Goal: Feedback & Contribution: Leave review/rating

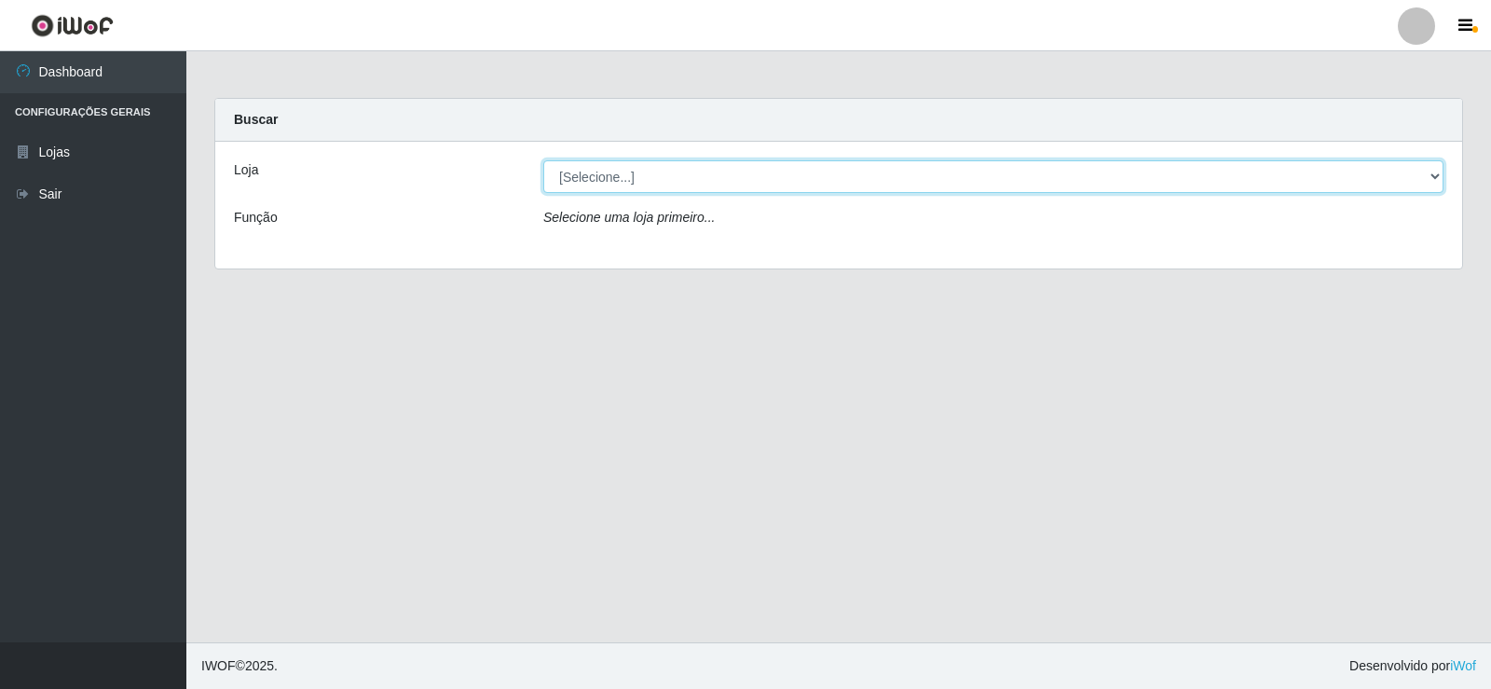
drag, startPoint x: 851, startPoint y: 180, endPoint x: 839, endPoint y: 178, distance: 12.3
click at [851, 180] on select "[Selecione...] Rede Compras Supermercados - LOJA 2" at bounding box center [993, 176] width 900 height 33
select select "161"
click at [543, 160] on select "[Selecione...] Rede Compras Supermercados - LOJA 2" at bounding box center [993, 176] width 900 height 33
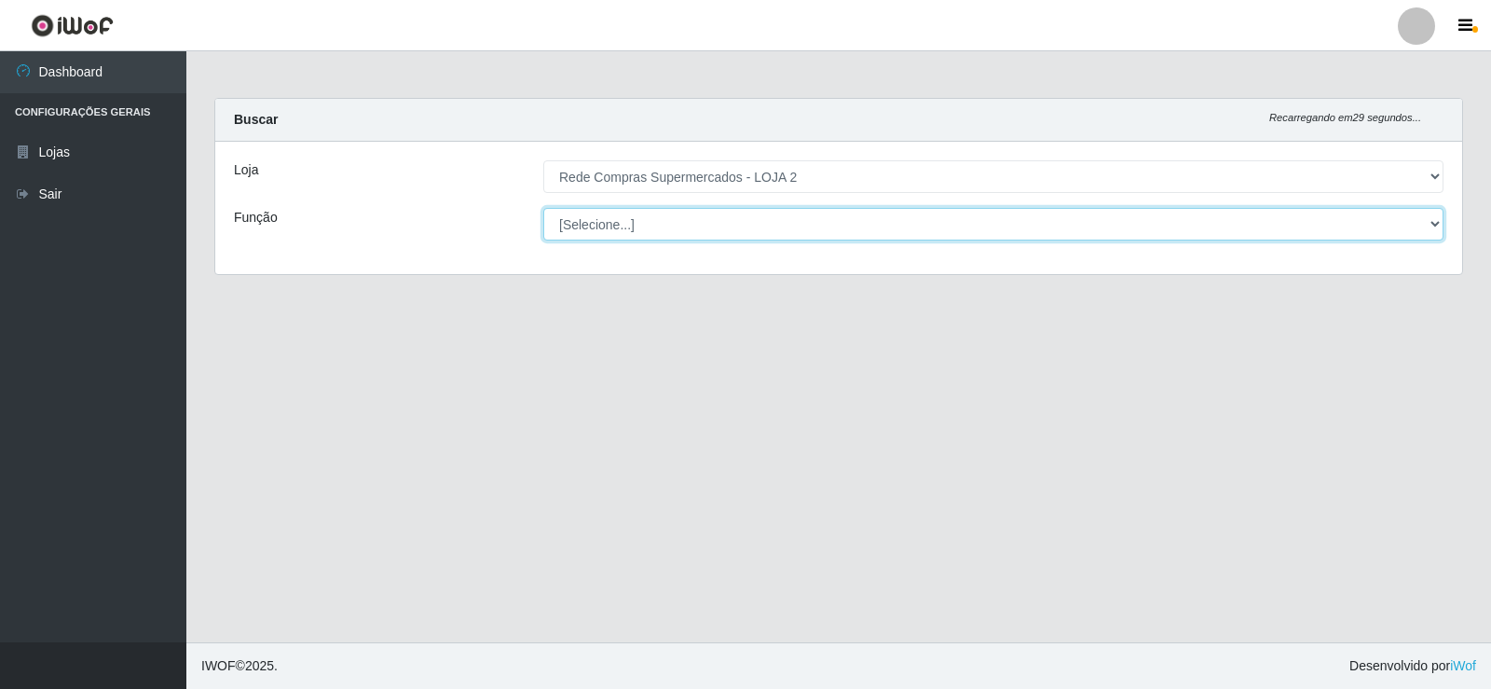
click at [618, 226] on select "[Selecione...] ASG ASG + ASG ++ Balconista Balconista + Balconista ++ Embalador…" at bounding box center [993, 224] width 900 height 33
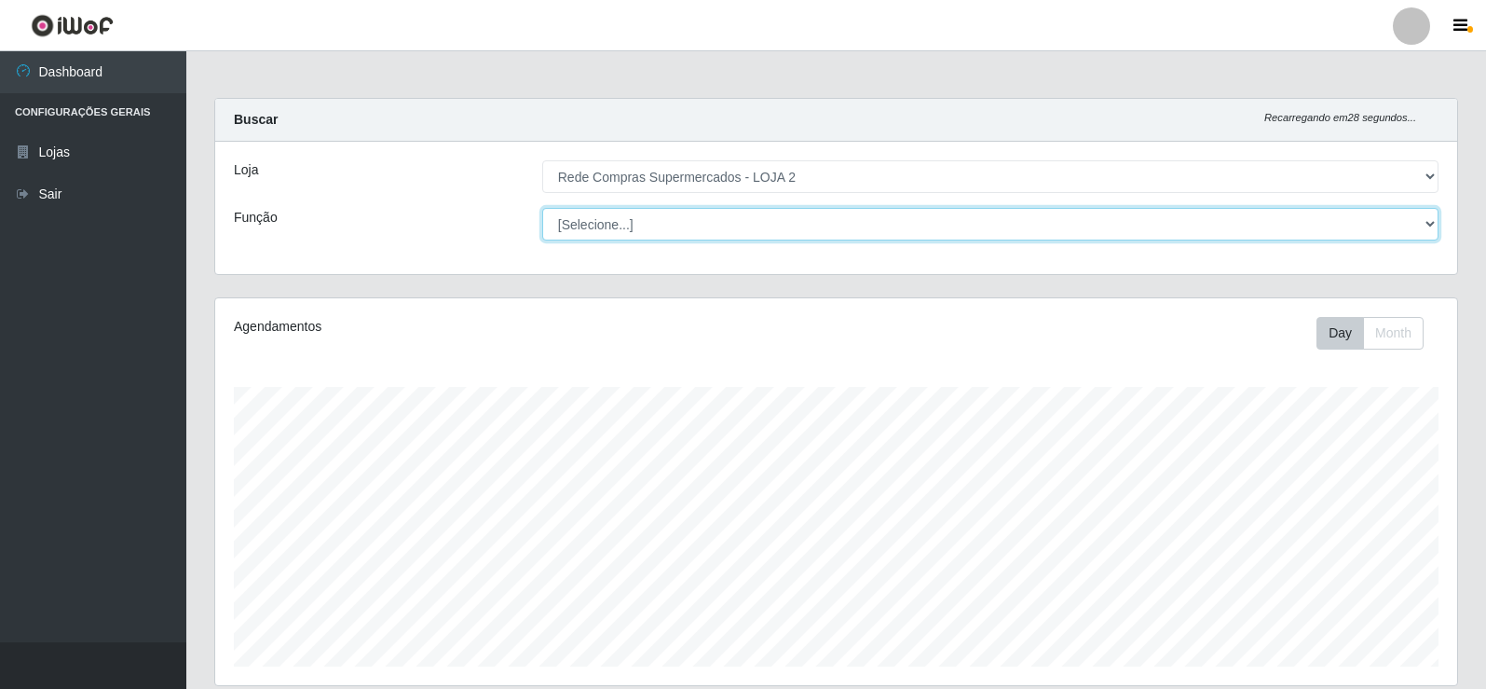
scroll to position [387, 1242]
select select "1"
click at [542, 208] on select "[Selecione...] ASG ASG + ASG ++ Balconista Balconista + Balconista ++ Embalador…" at bounding box center [990, 224] width 896 height 33
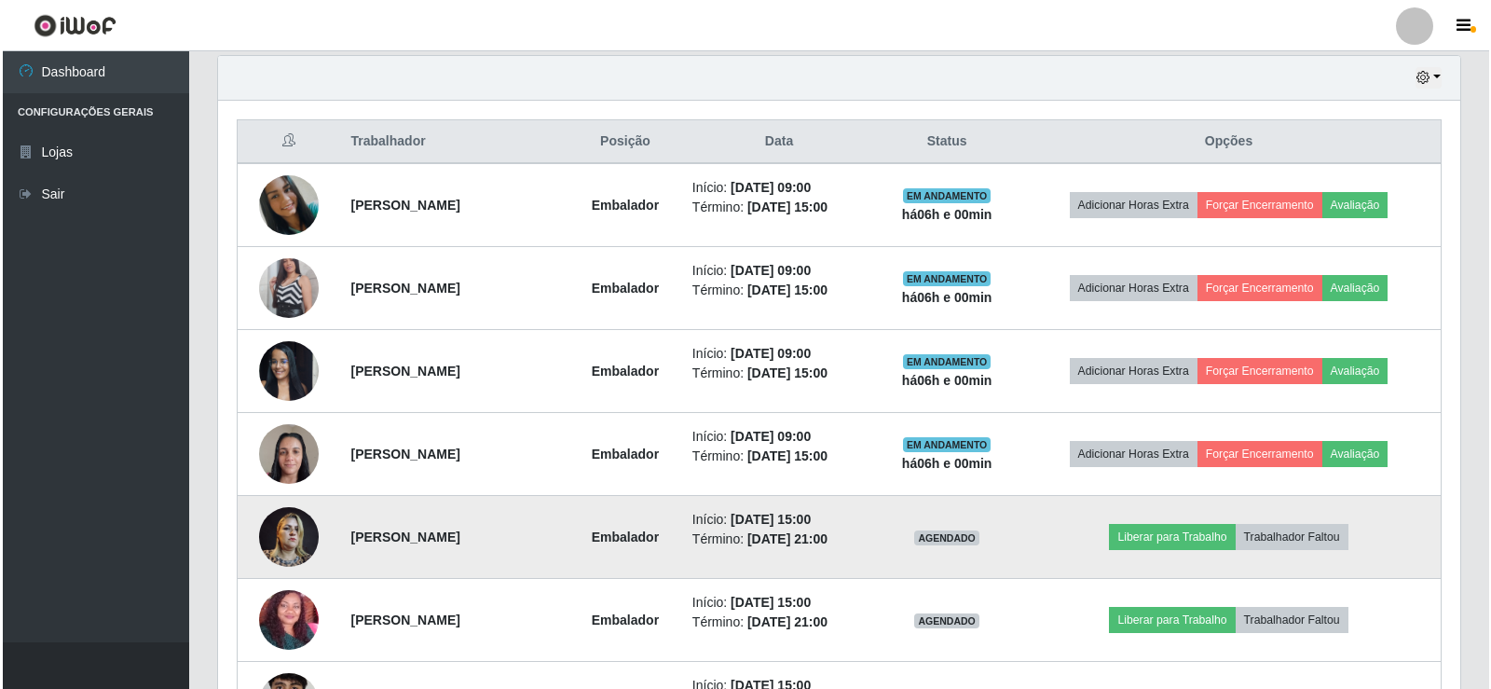
scroll to position [652, 0]
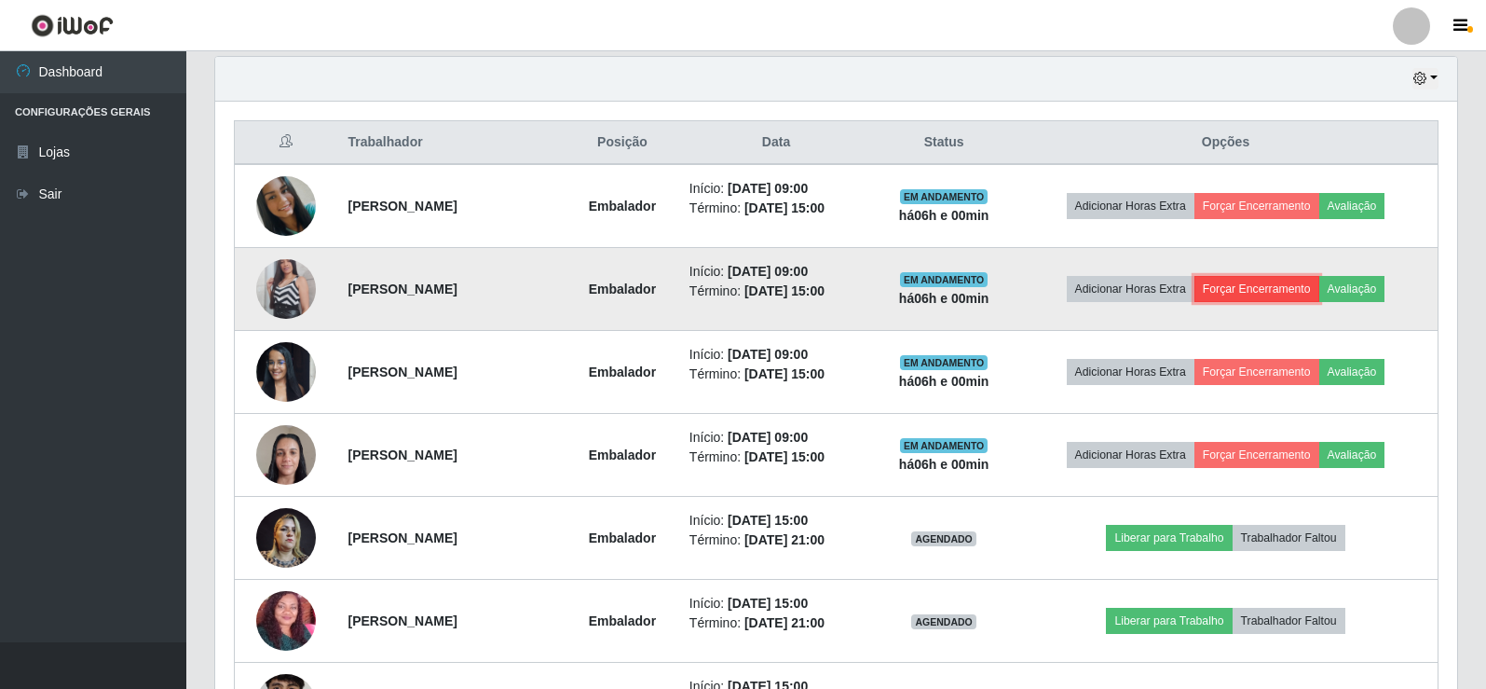
click at [1296, 291] on button "Forçar Encerramento" at bounding box center [1257, 289] width 125 height 26
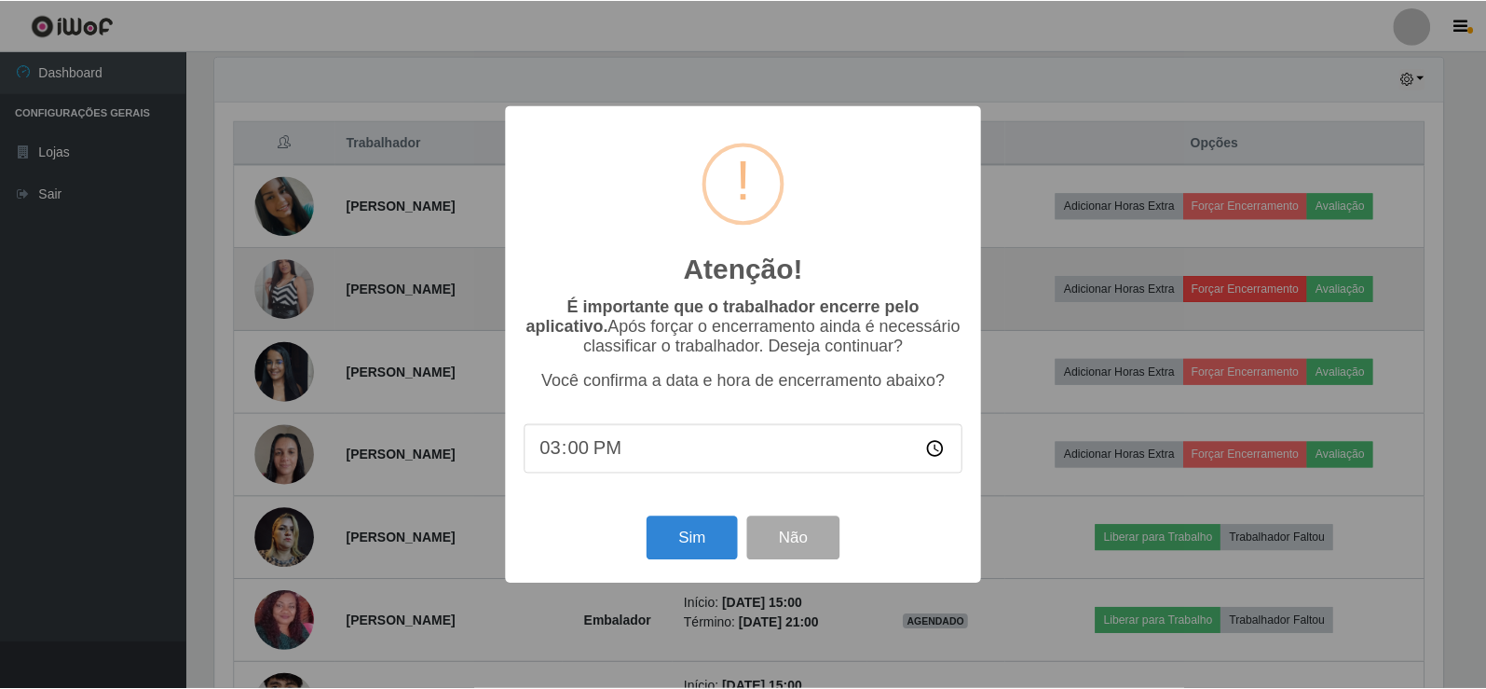
scroll to position [387, 1233]
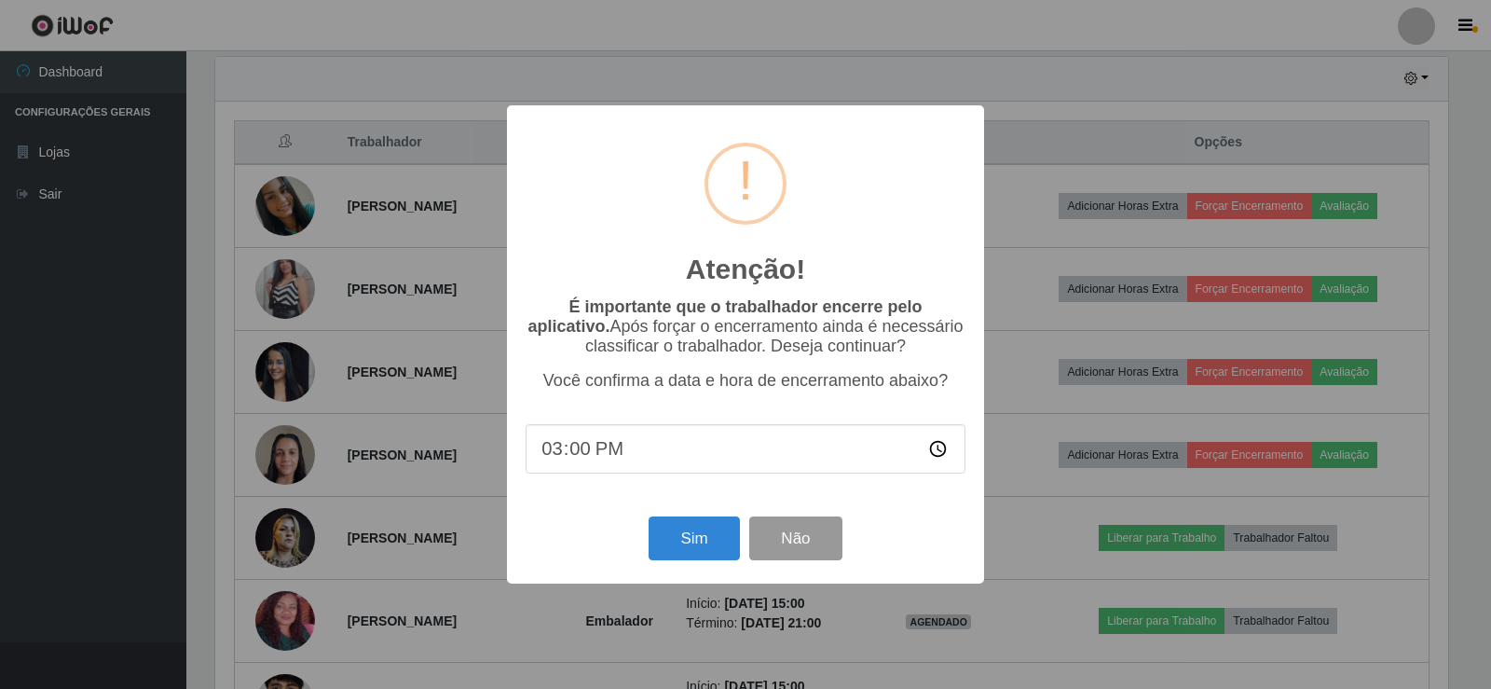
drag, startPoint x: 751, startPoint y: 516, endPoint x: 770, endPoint y: 528, distance: 22.2
click at [753, 517] on div "Sim Não" at bounding box center [746, 538] width 440 height 53
click at [791, 537] on button "Não" at bounding box center [795, 538] width 92 height 44
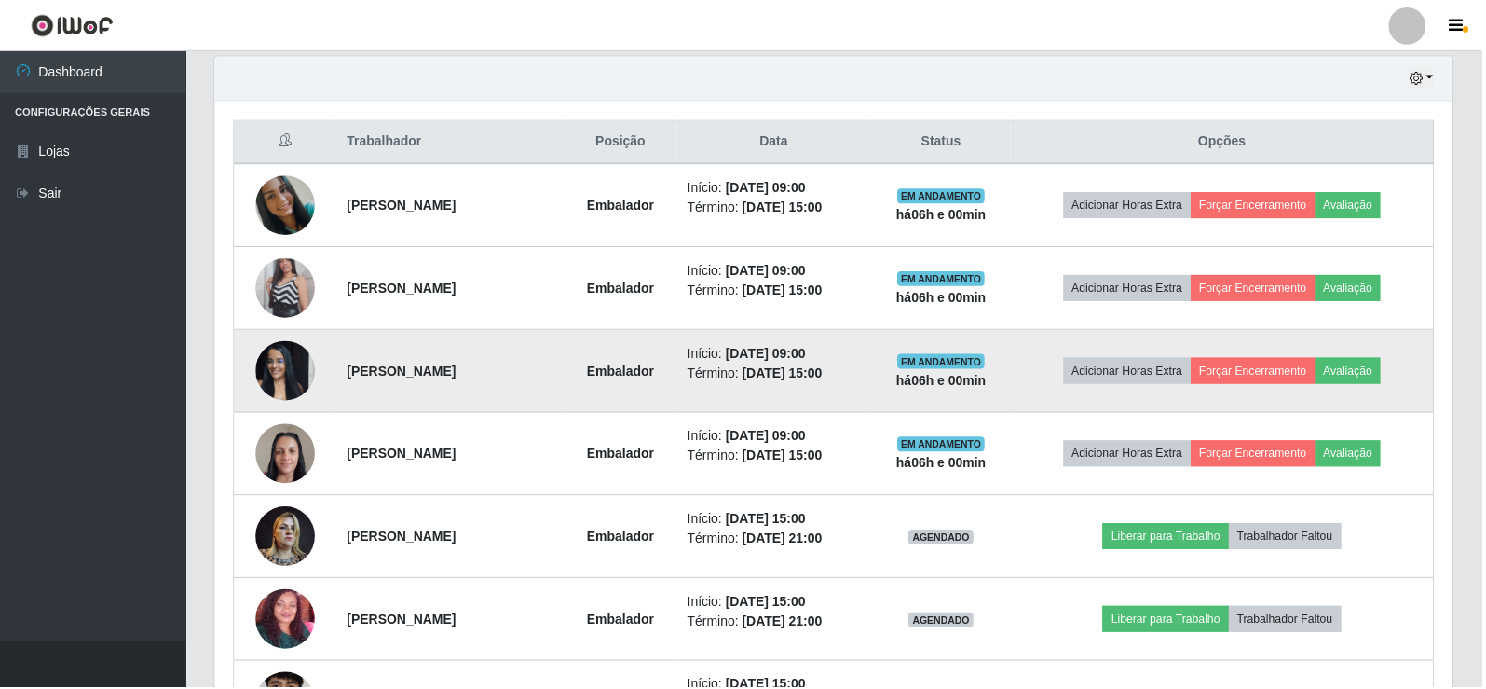
scroll to position [387, 1242]
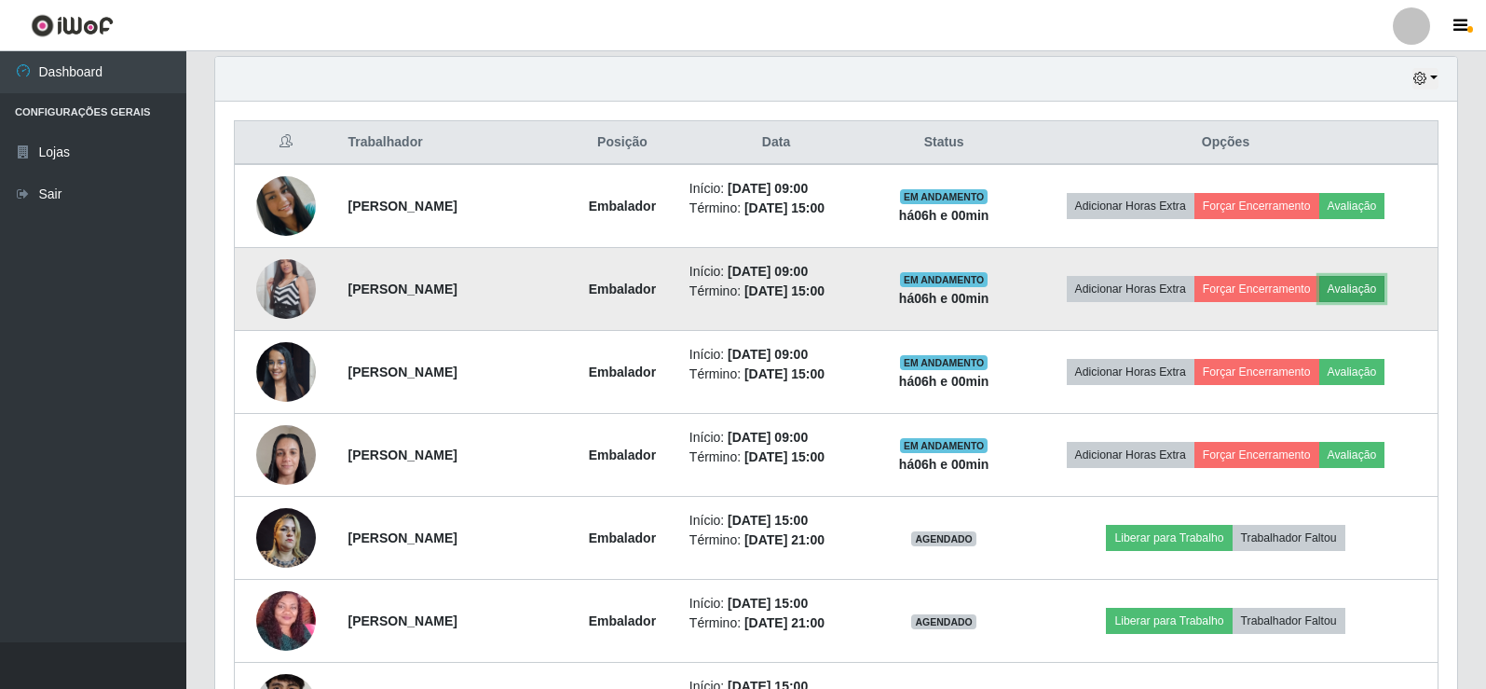
click at [1385, 289] on button "Avaliação" at bounding box center [1353, 289] width 66 height 26
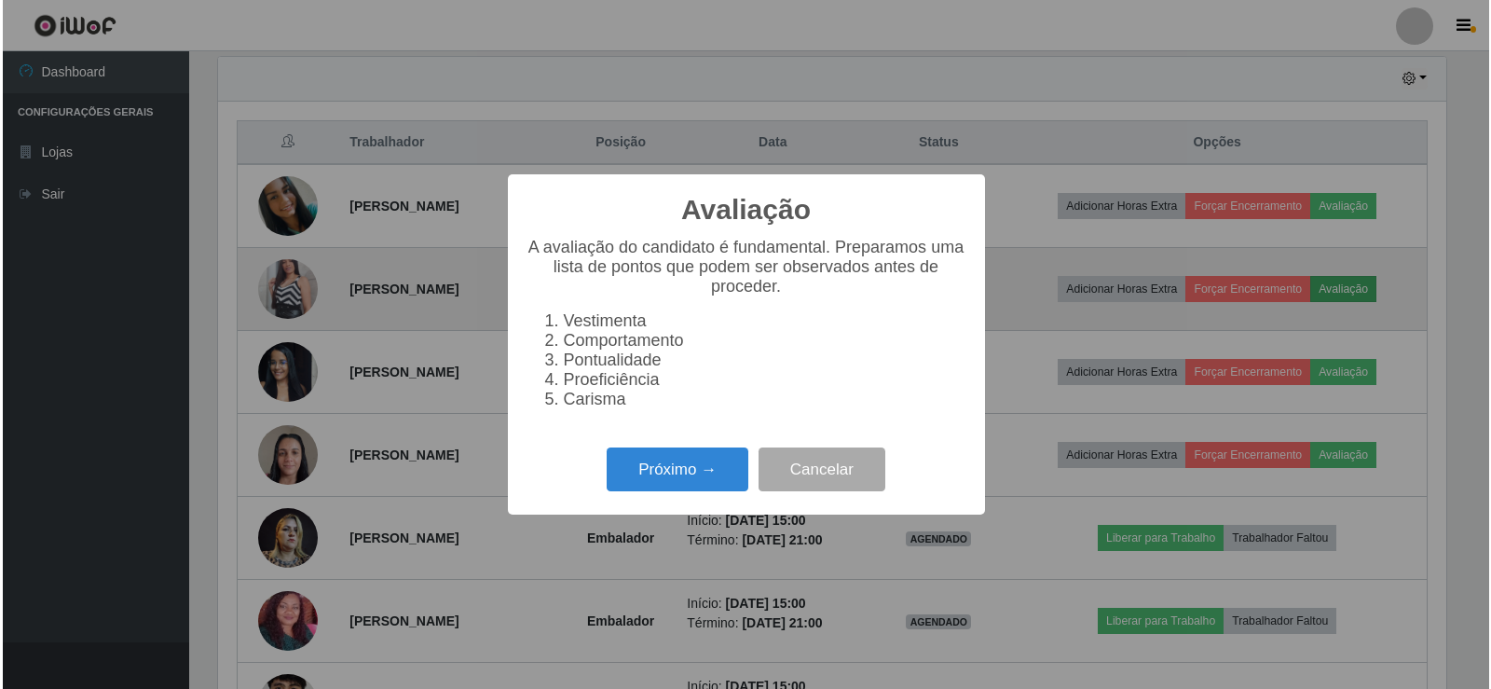
scroll to position [387, 1233]
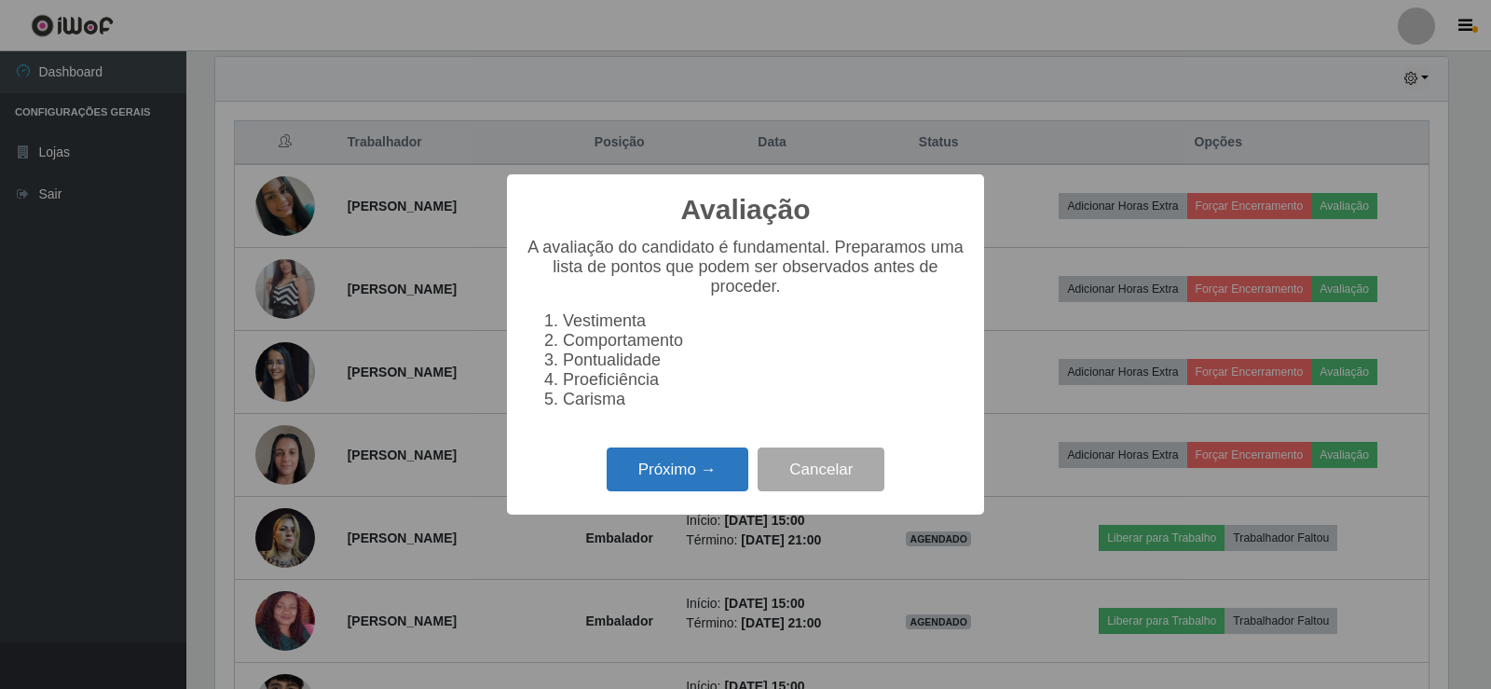
click at [695, 486] on button "Próximo →" at bounding box center [678, 469] width 142 height 44
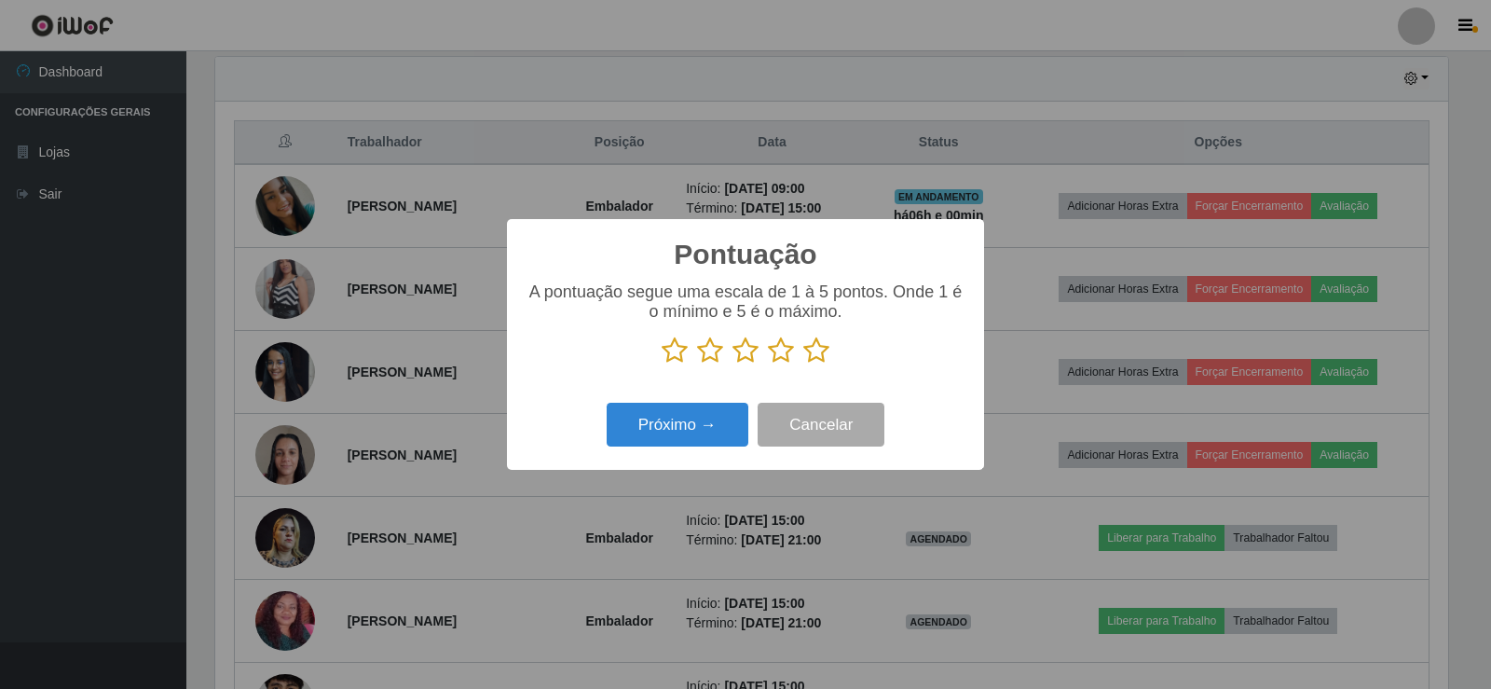
click at [824, 351] on icon at bounding box center [816, 350] width 26 height 28
click at [803, 364] on input "radio" at bounding box center [803, 364] width 0 height 0
click at [689, 431] on button "Próximo →" at bounding box center [678, 425] width 142 height 44
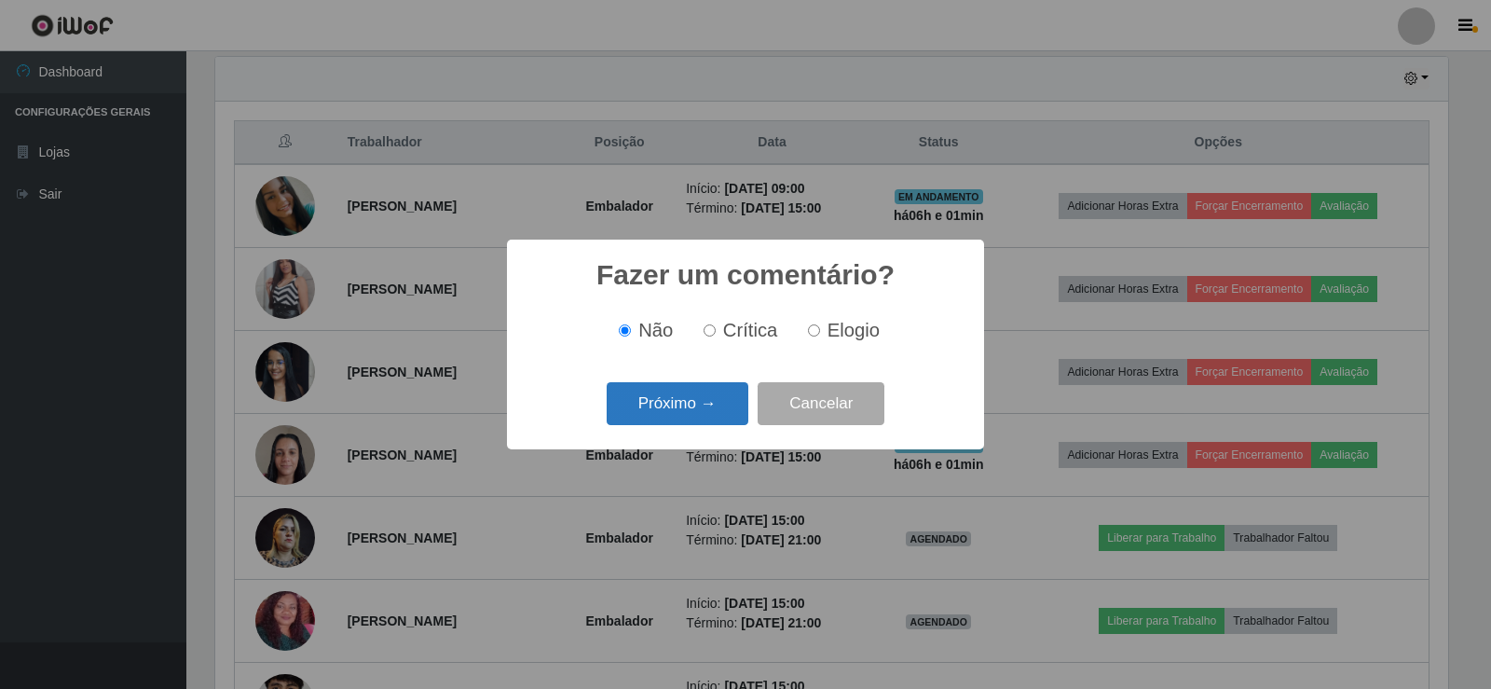
click at [714, 401] on button "Próximo →" at bounding box center [678, 404] width 142 height 44
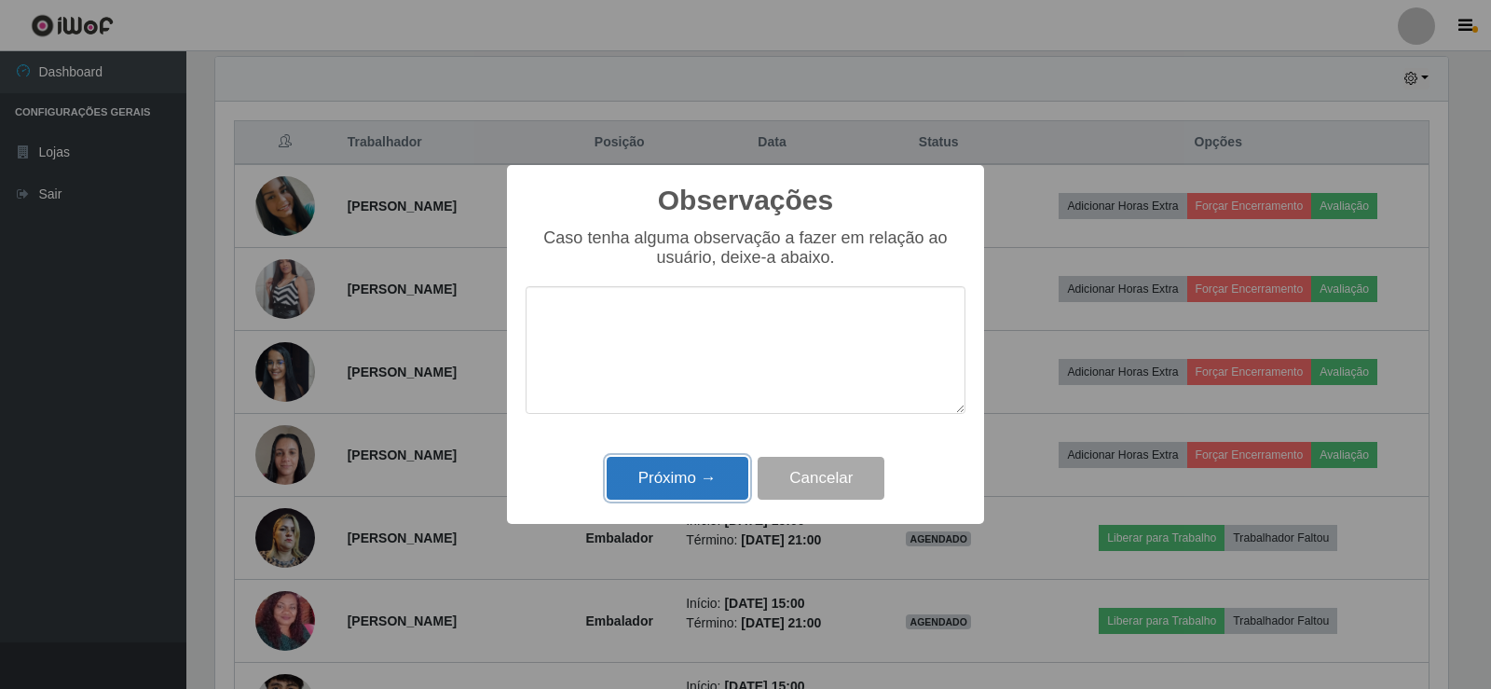
click at [695, 488] on button "Próximo →" at bounding box center [678, 479] width 142 height 44
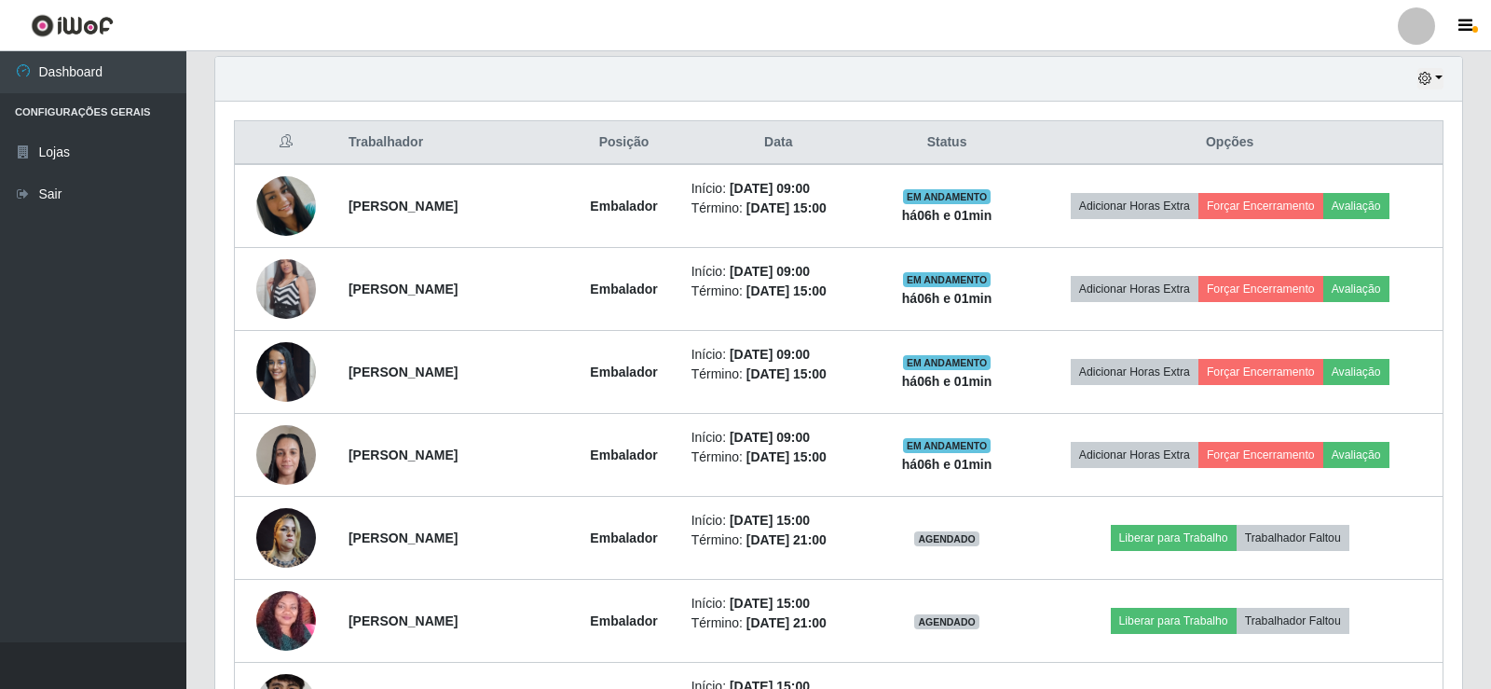
scroll to position [387, 1242]
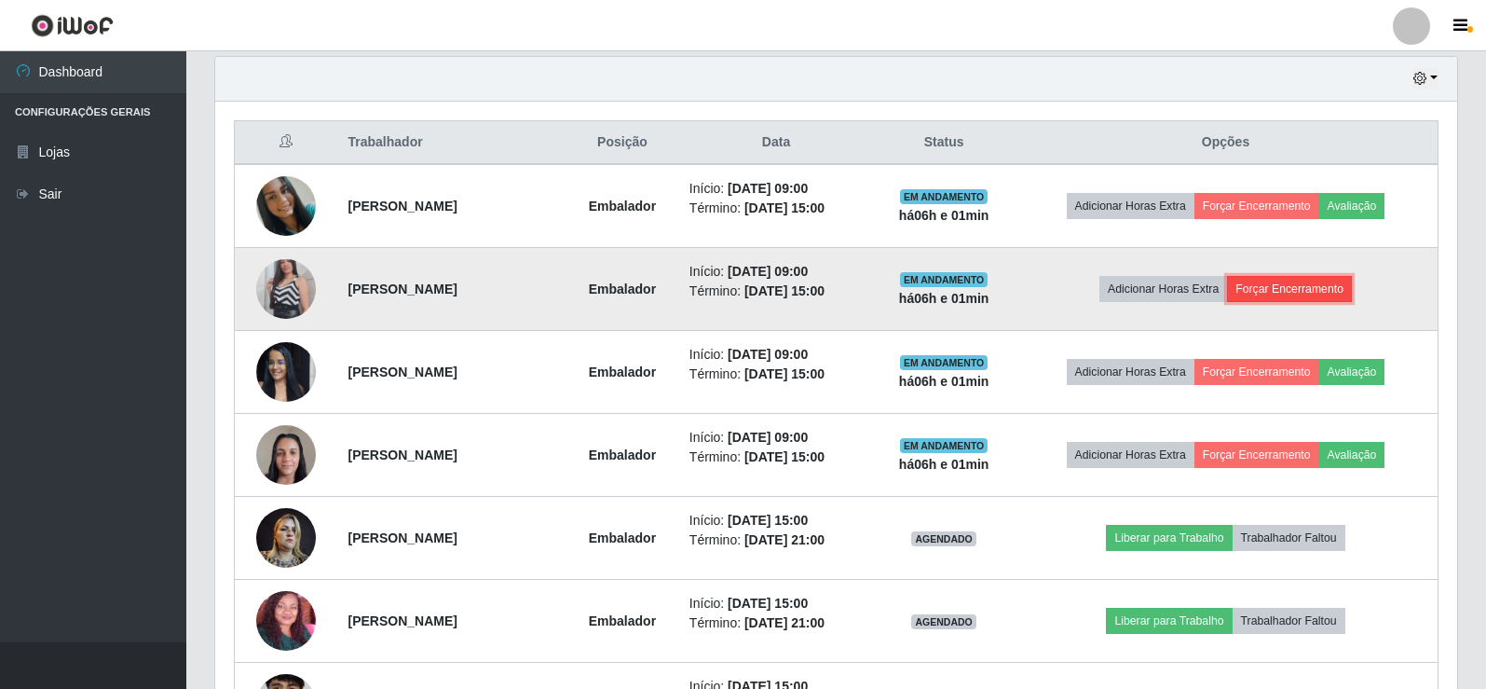
click at [1318, 288] on button "Forçar Encerramento" at bounding box center [1289, 289] width 125 height 26
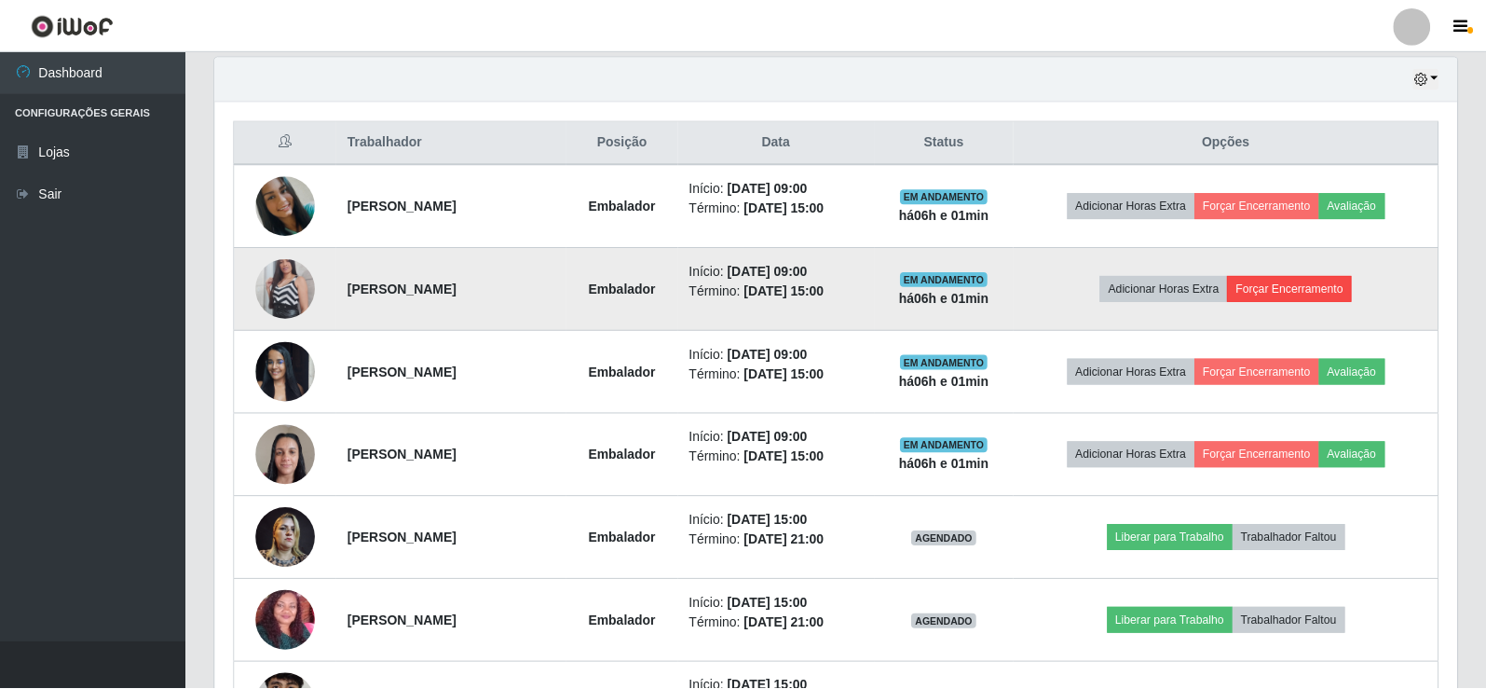
scroll to position [387, 1233]
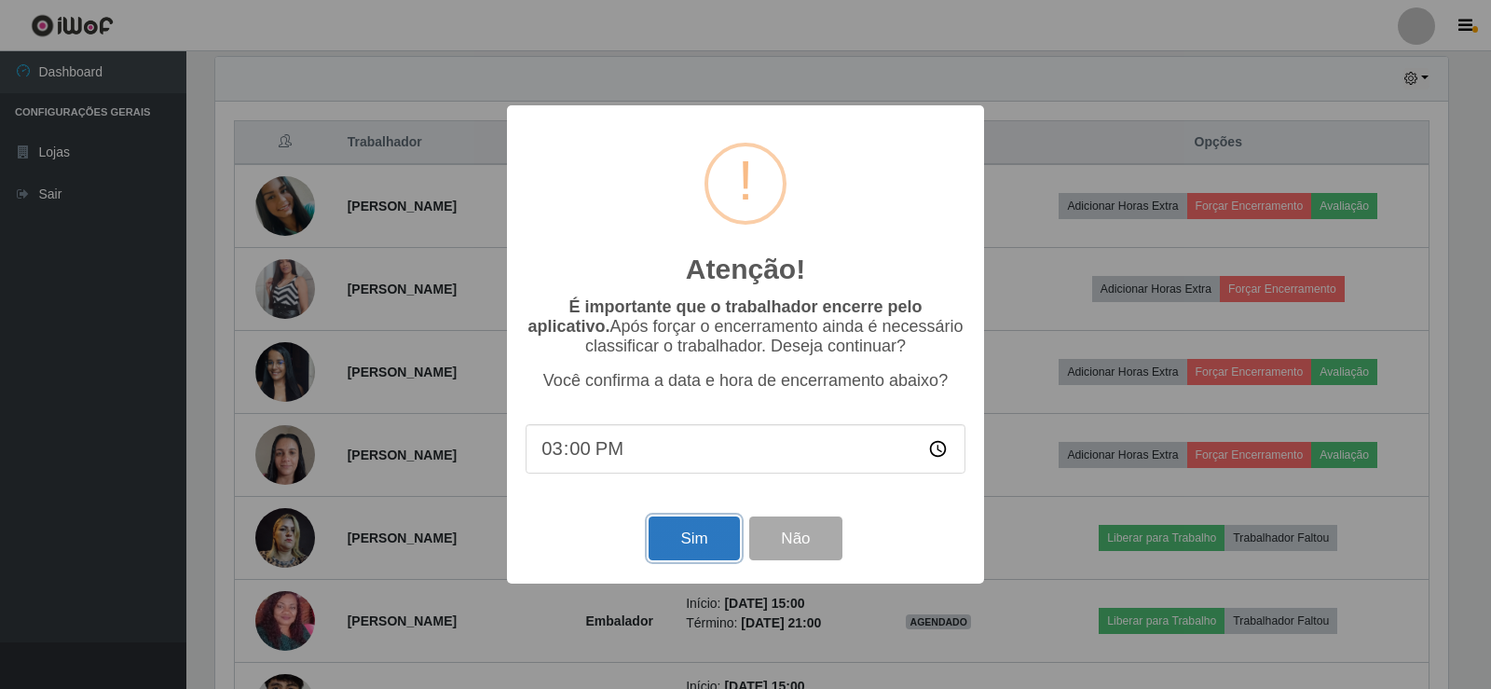
click at [710, 537] on button "Sim" at bounding box center [694, 538] width 90 height 44
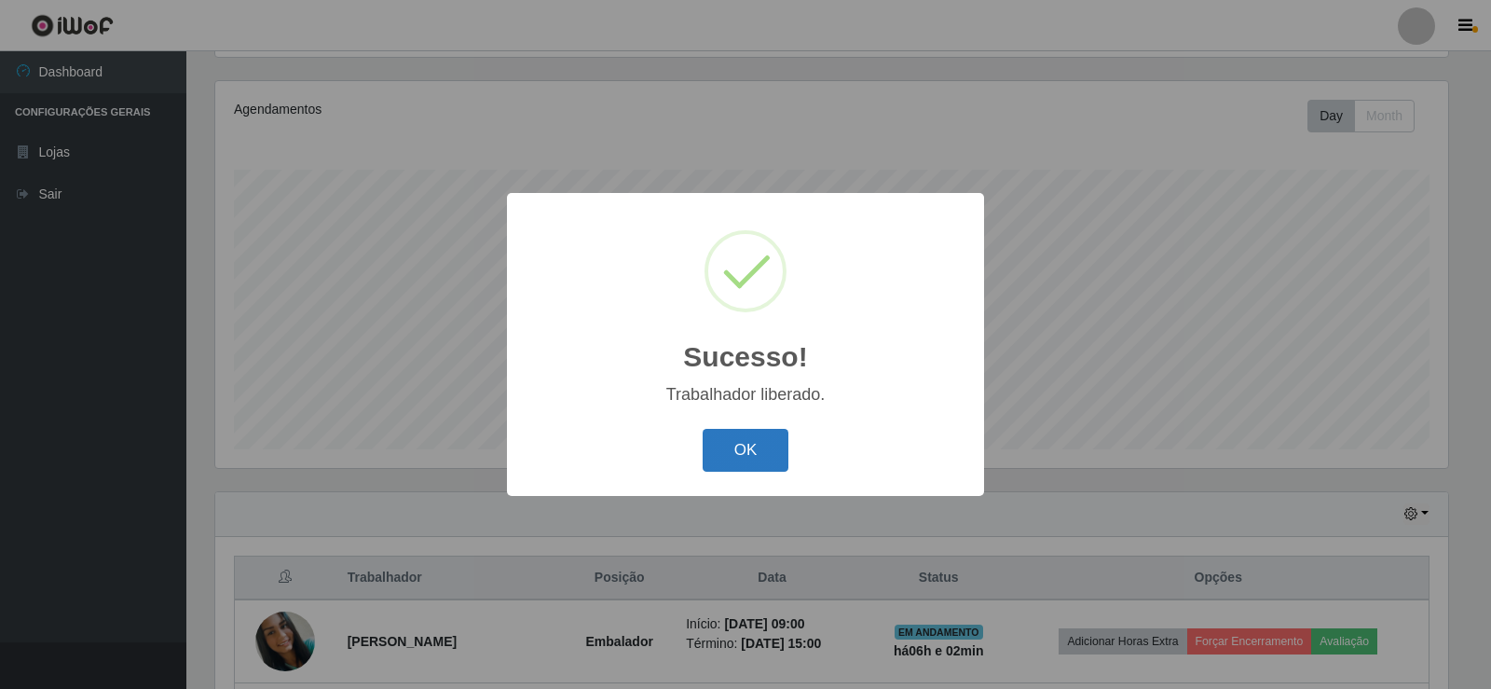
click at [728, 460] on button "OK" at bounding box center [746, 451] width 87 height 44
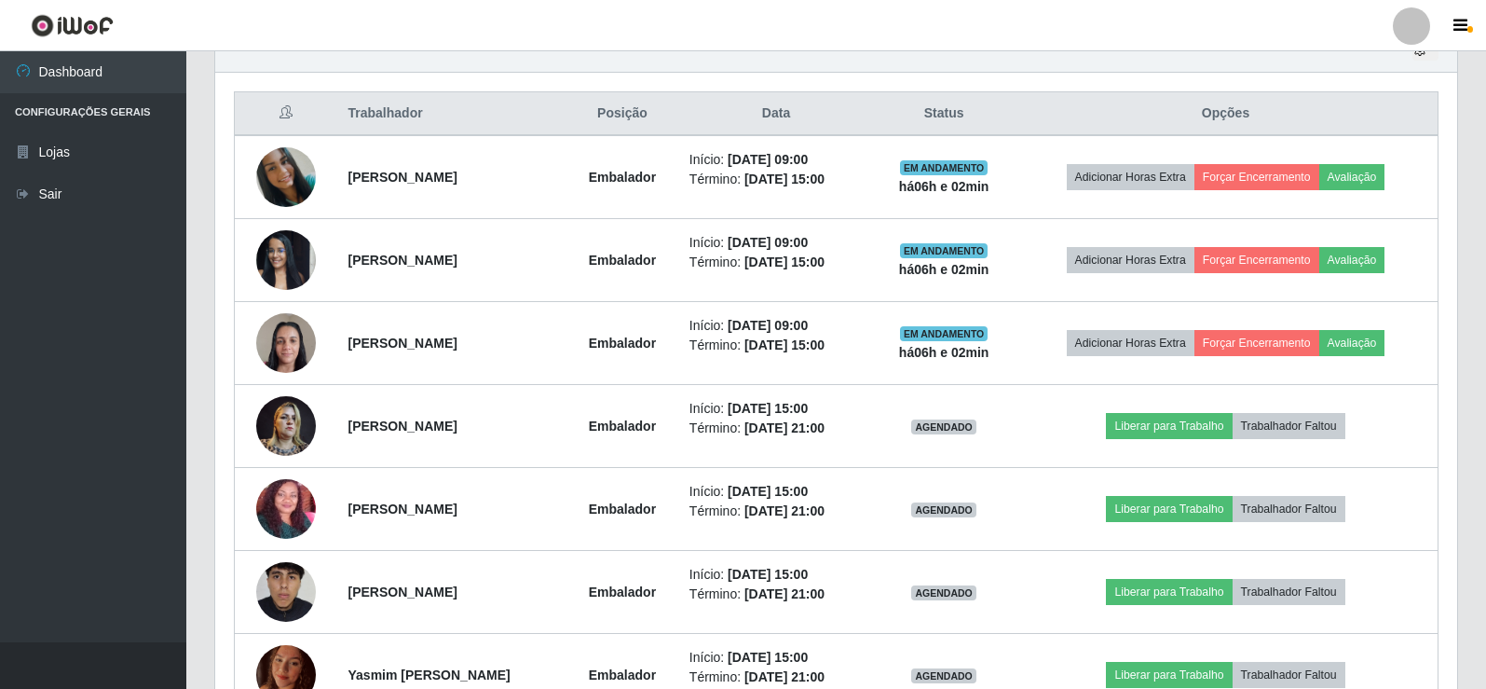
scroll to position [683, 0]
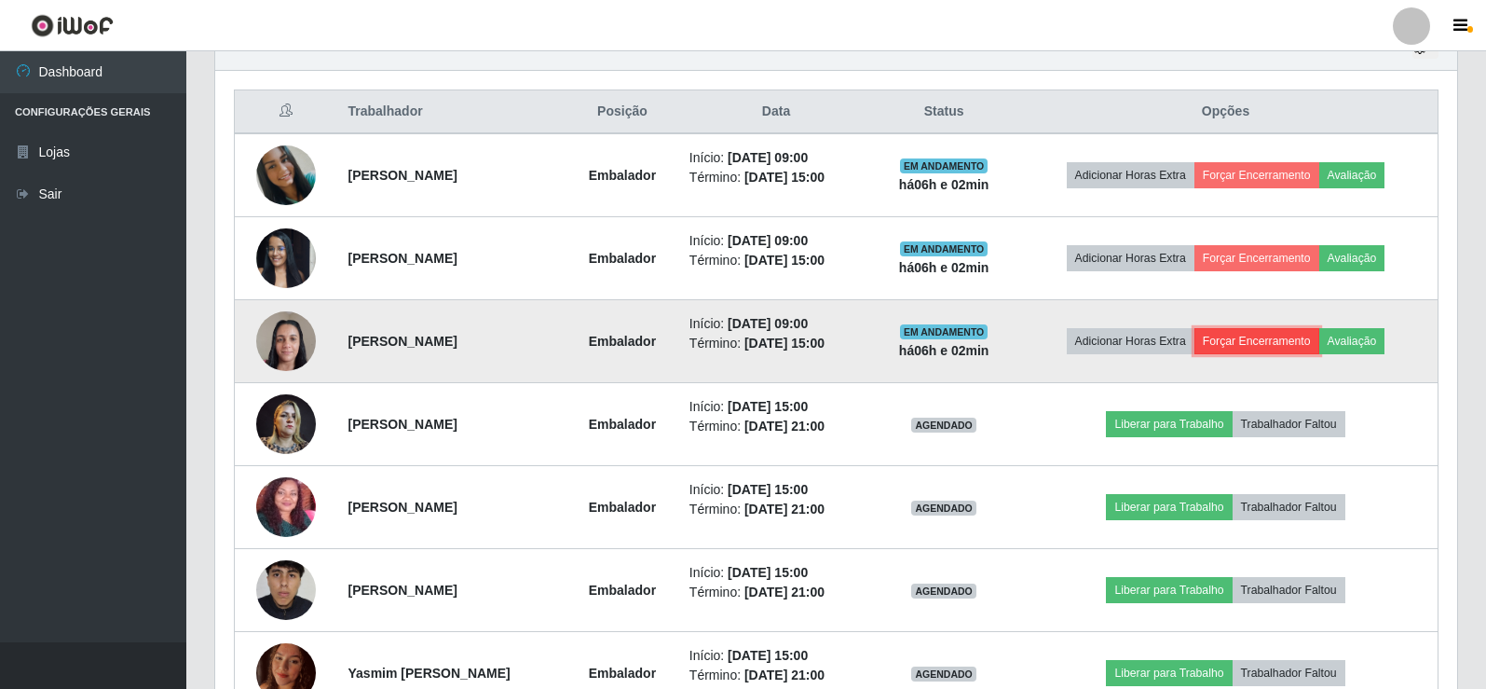
click at [1282, 341] on button "Forçar Encerramento" at bounding box center [1257, 341] width 125 height 26
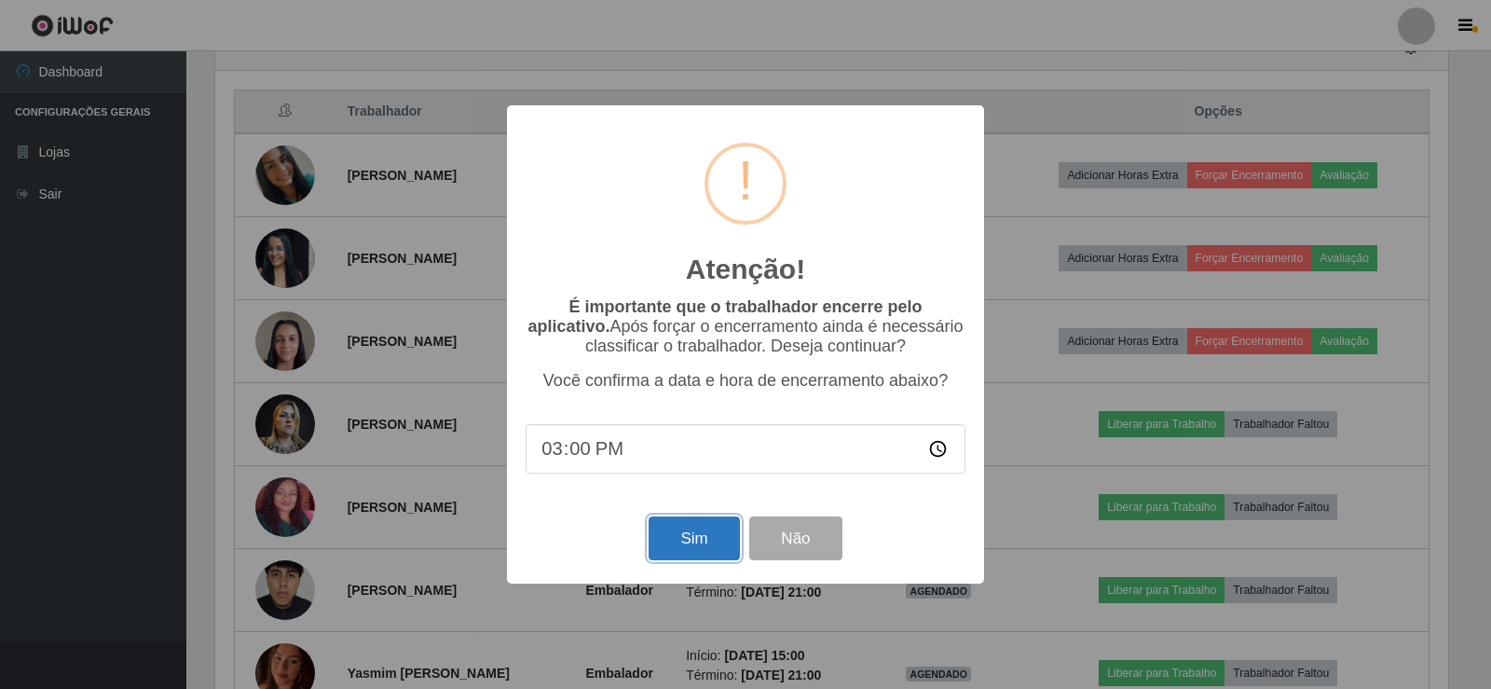
click at [699, 554] on button "Sim" at bounding box center [694, 538] width 90 height 44
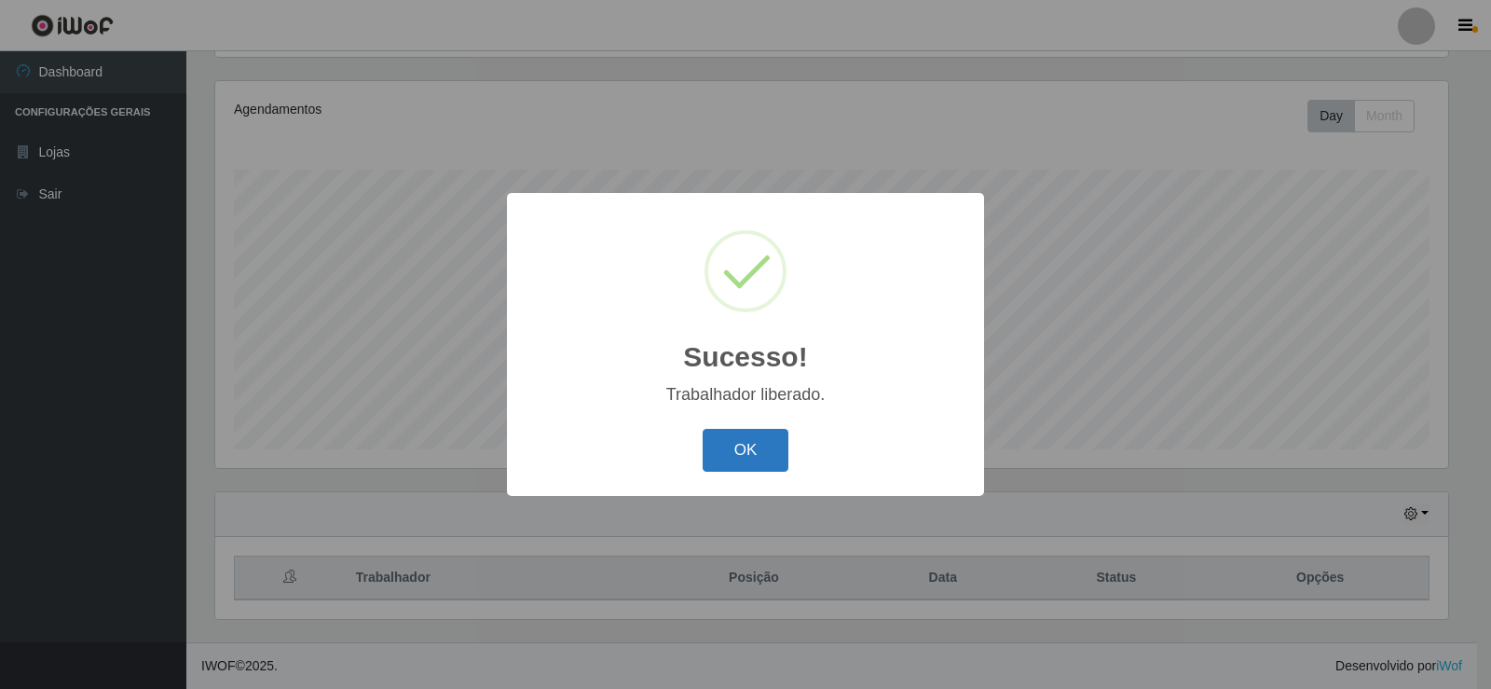
click at [768, 445] on button "OK" at bounding box center [746, 451] width 87 height 44
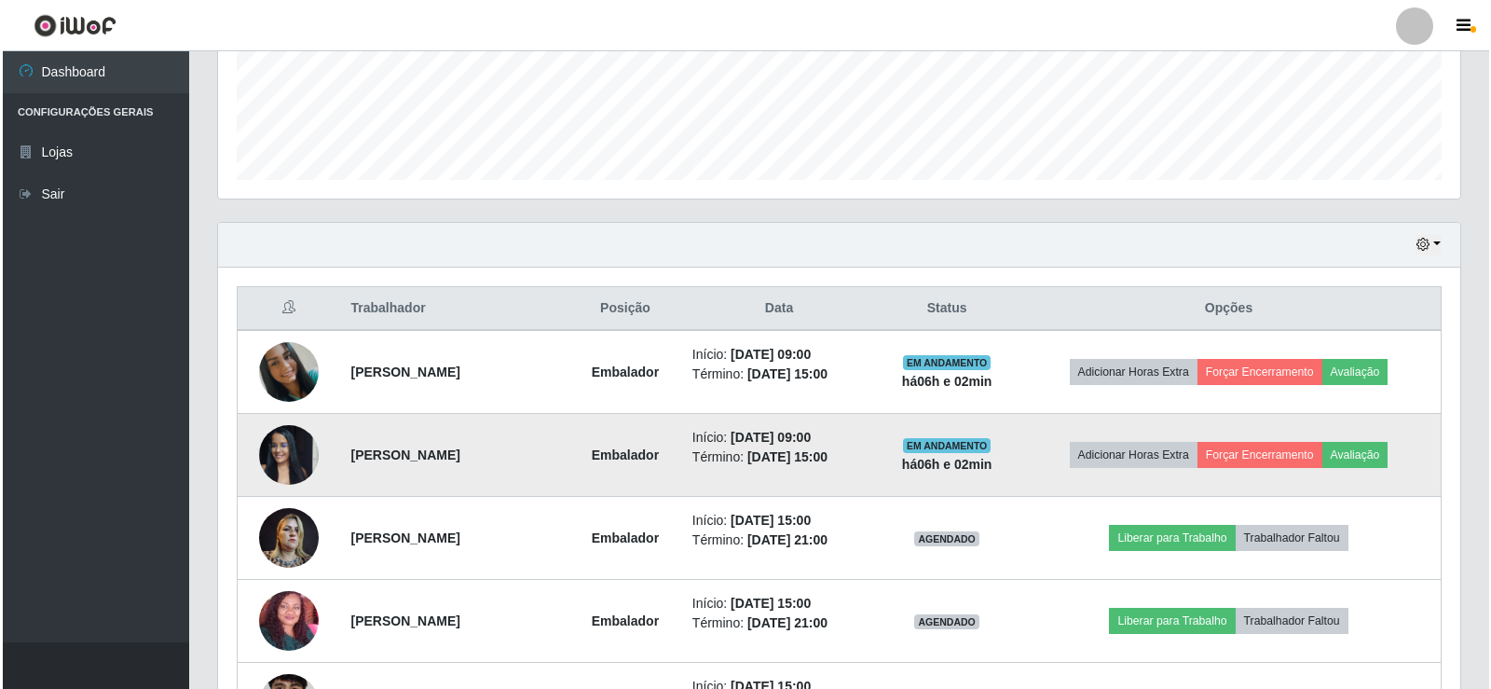
scroll to position [497, 0]
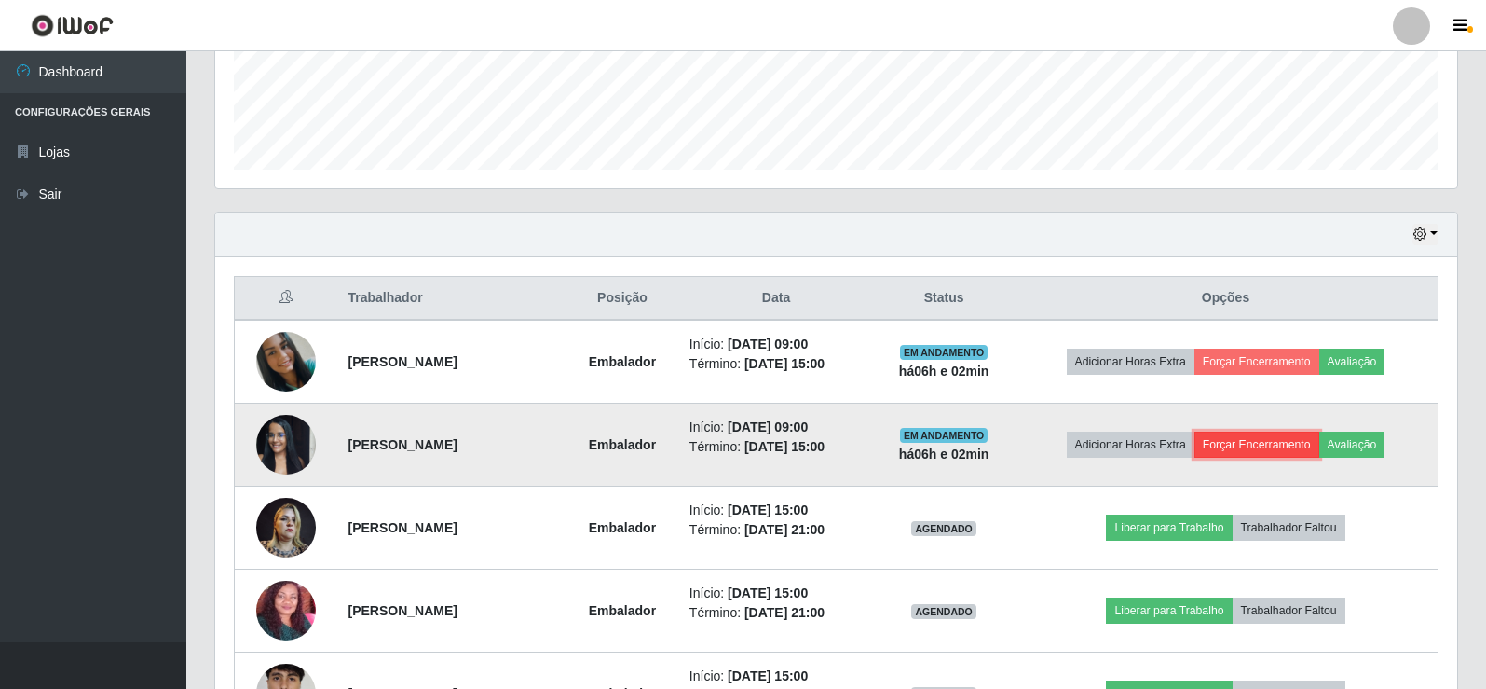
click at [1275, 446] on button "Forçar Encerramento" at bounding box center [1257, 444] width 125 height 26
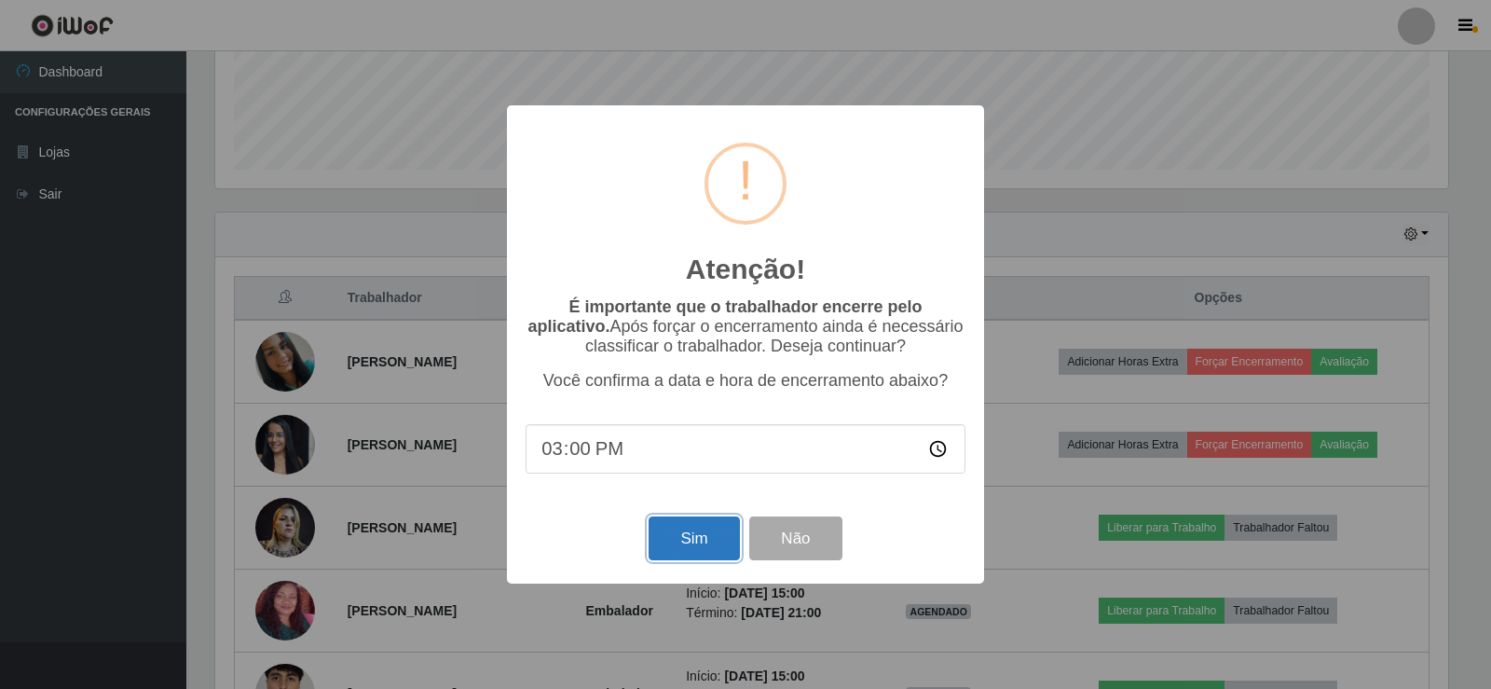
click at [694, 541] on button "Sim" at bounding box center [694, 538] width 90 height 44
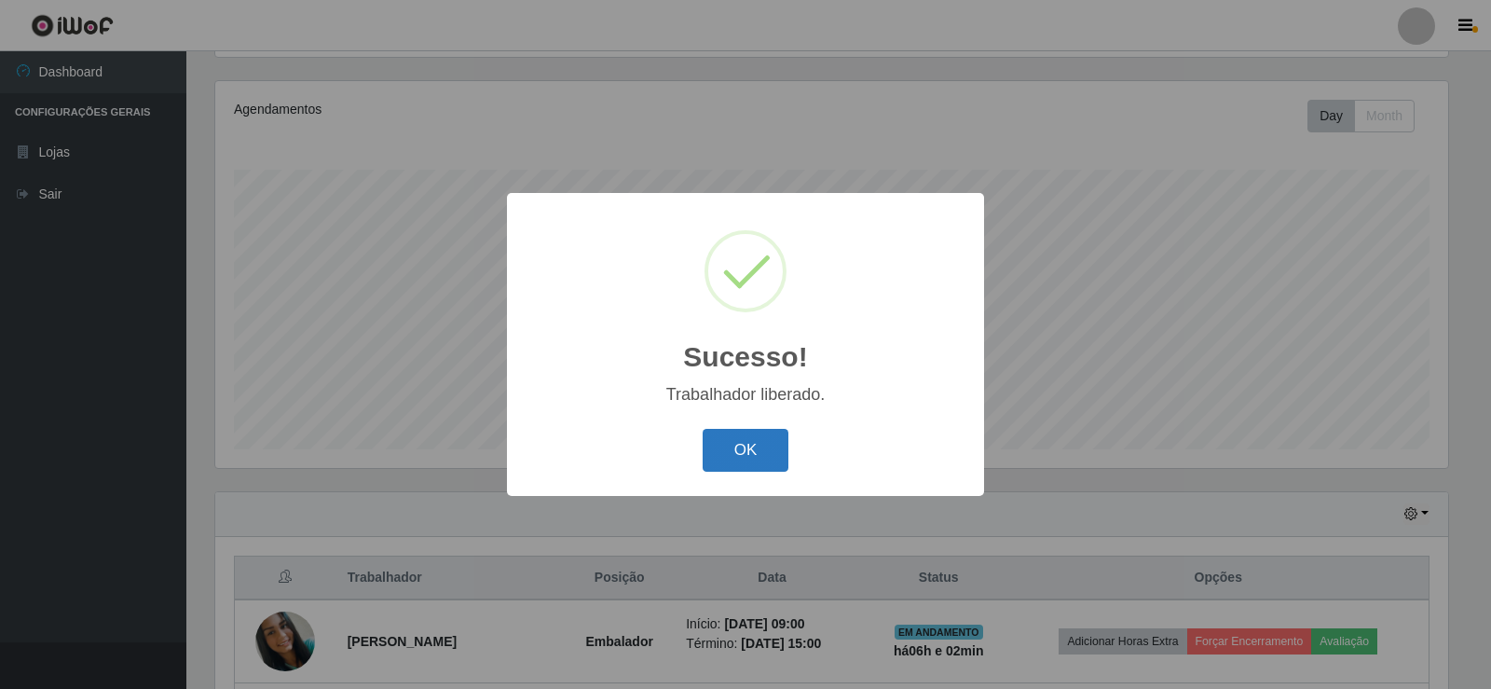
click at [759, 445] on button "OK" at bounding box center [746, 451] width 87 height 44
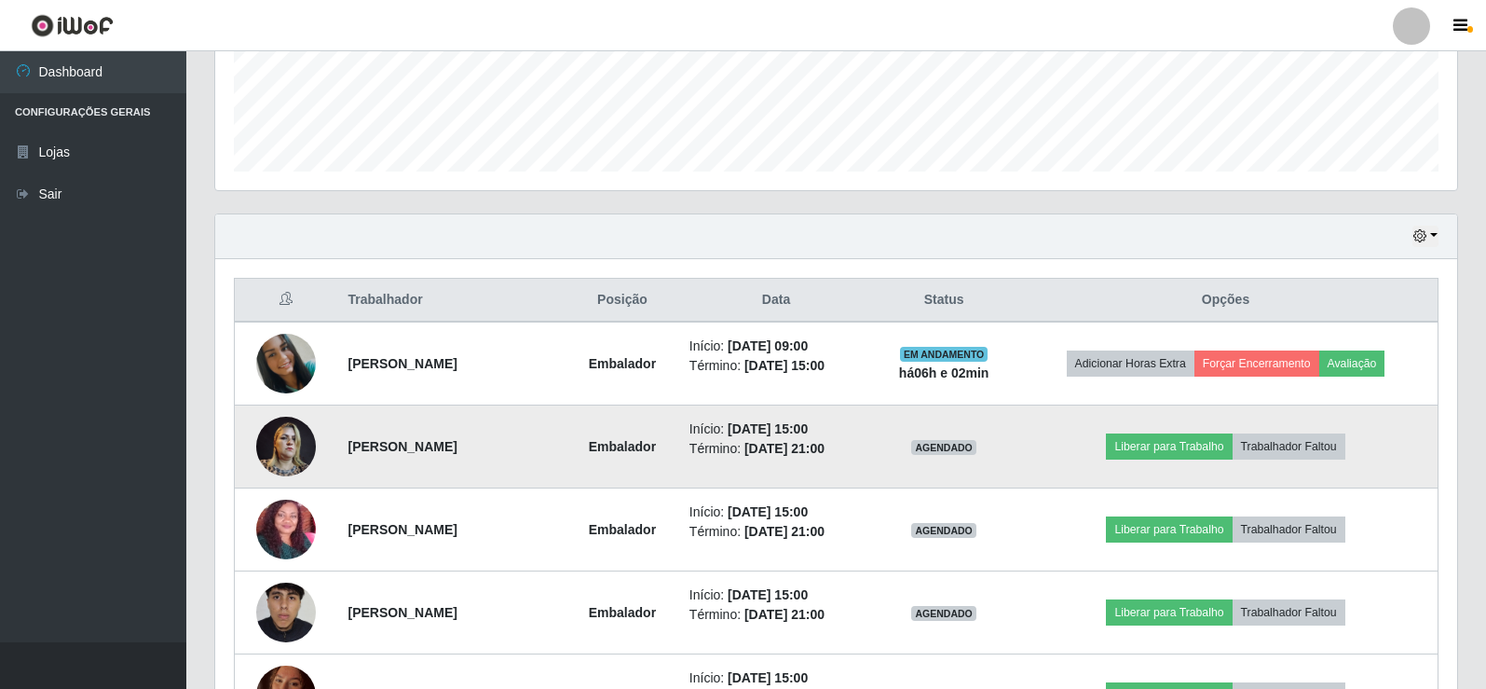
scroll to position [497, 0]
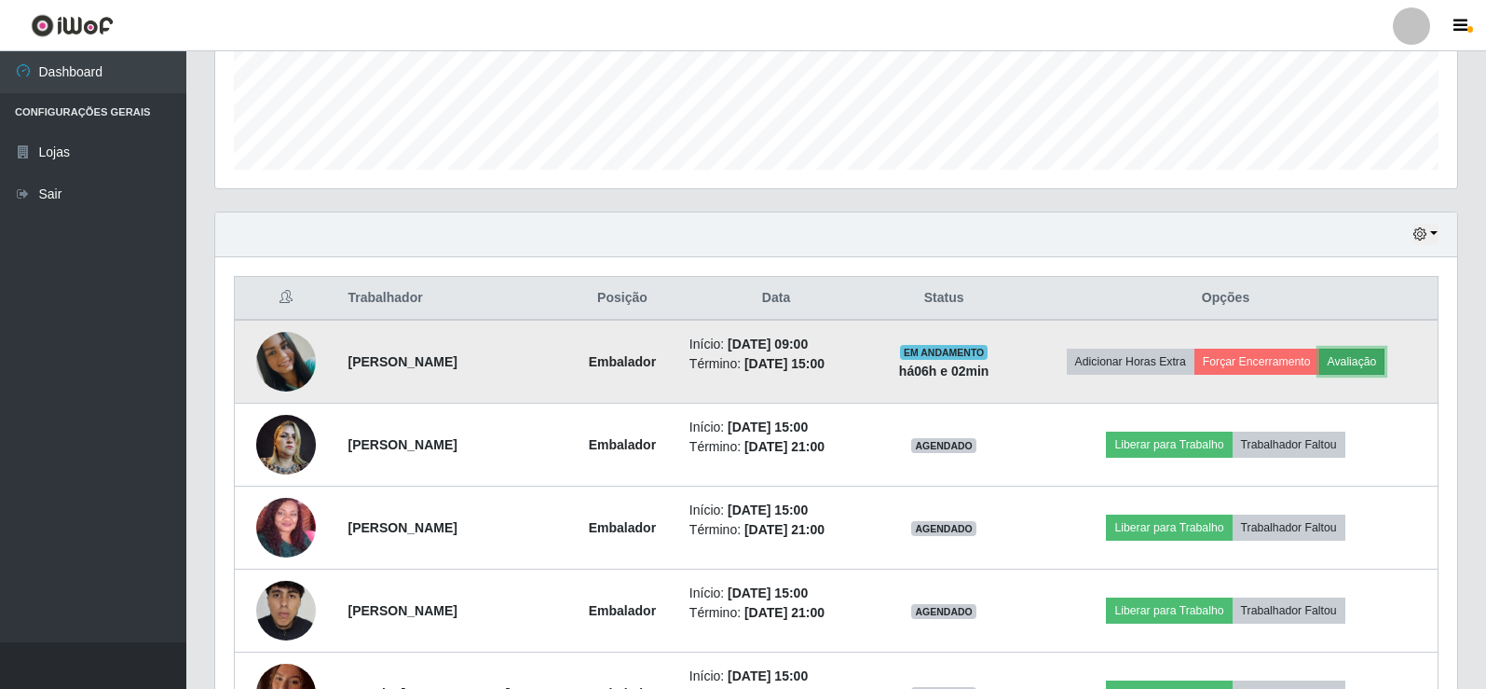
click at [1368, 367] on button "Avaliação" at bounding box center [1353, 362] width 66 height 26
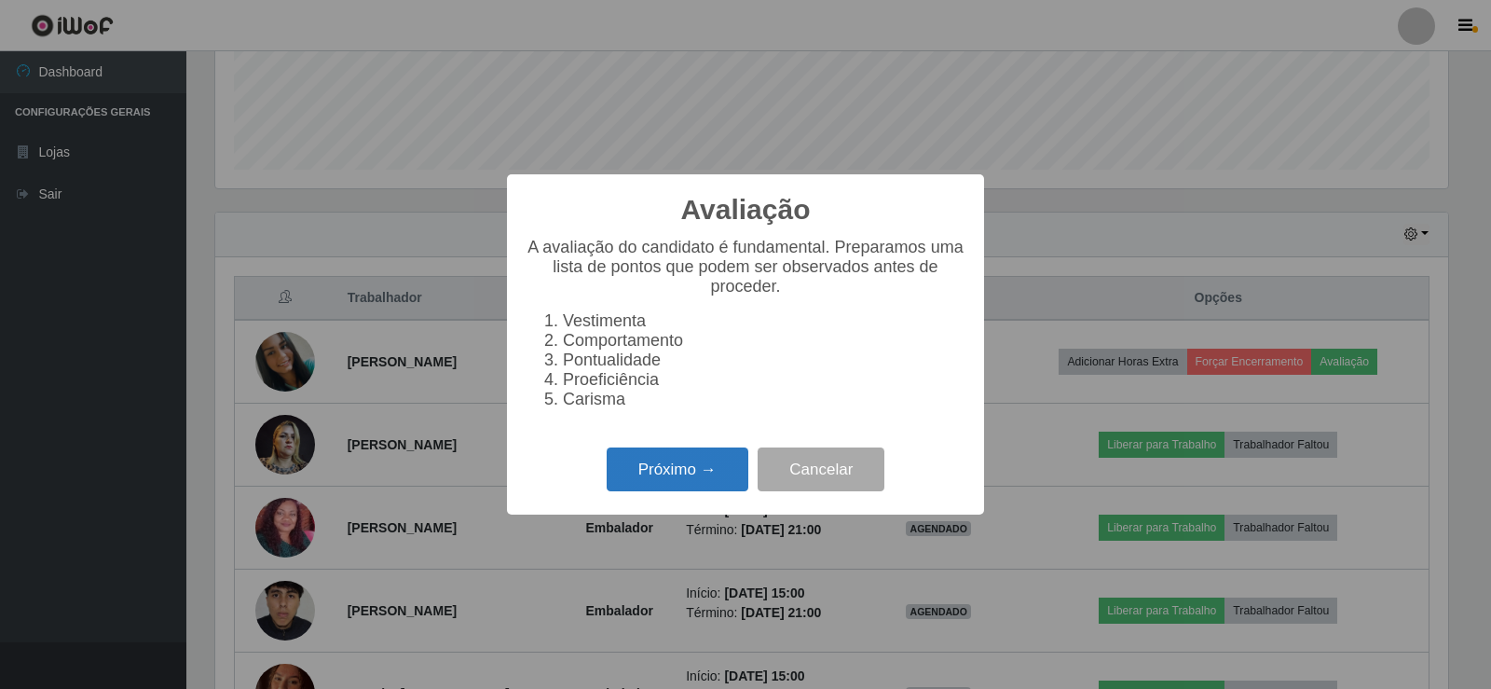
click at [688, 486] on button "Próximo →" at bounding box center [678, 469] width 142 height 44
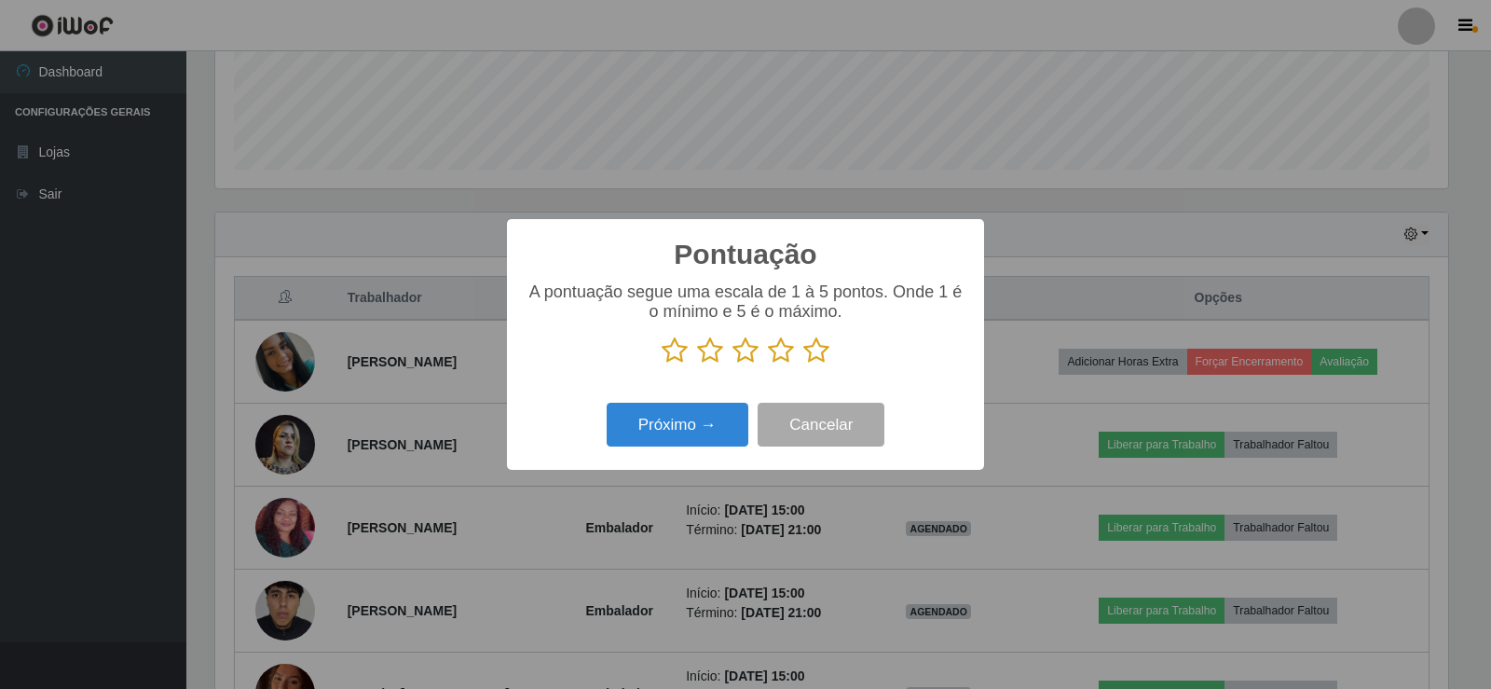
click at [812, 351] on icon at bounding box center [816, 350] width 26 height 28
click at [803, 364] on input "radio" at bounding box center [803, 364] width 0 height 0
click at [680, 425] on button "Próximo →" at bounding box center [678, 425] width 142 height 44
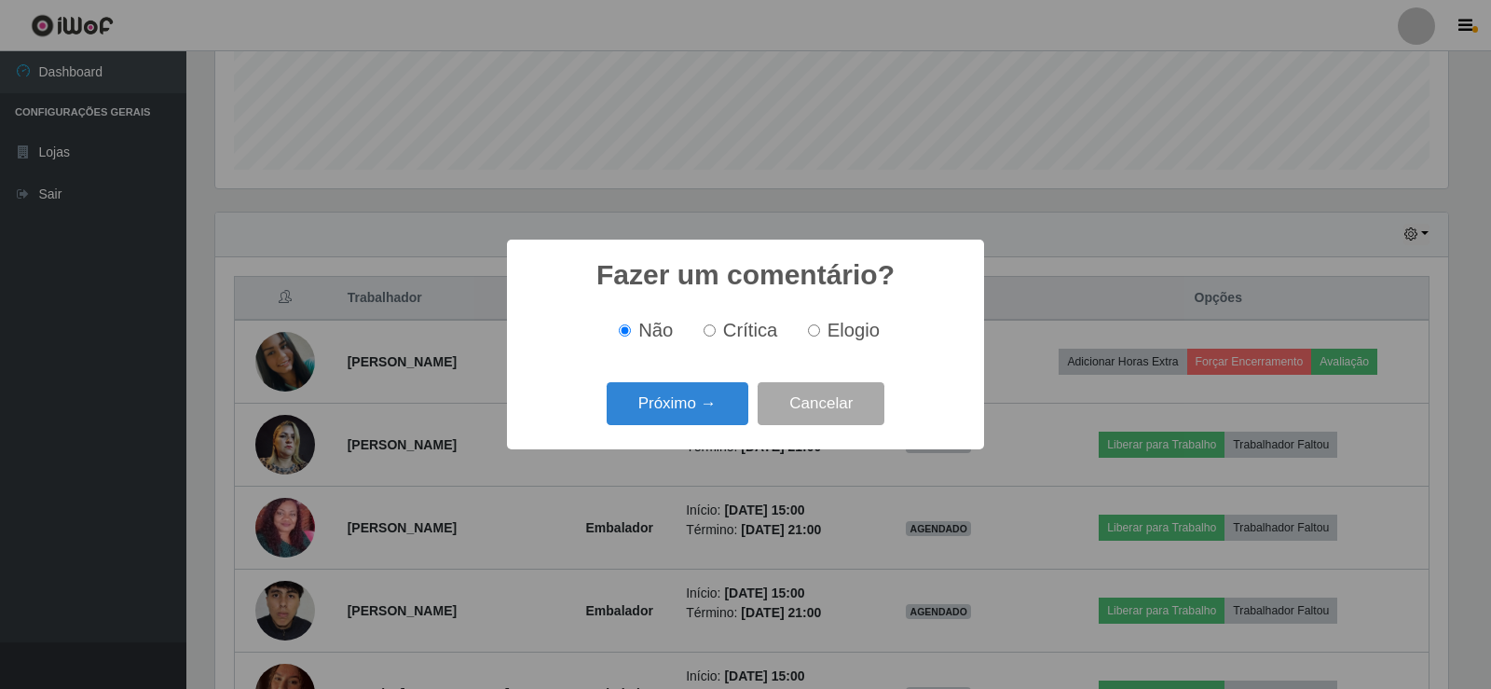
click at [818, 331] on input "Elogio" at bounding box center [814, 330] width 12 height 12
radio input "true"
click at [678, 413] on button "Próximo →" at bounding box center [678, 404] width 142 height 44
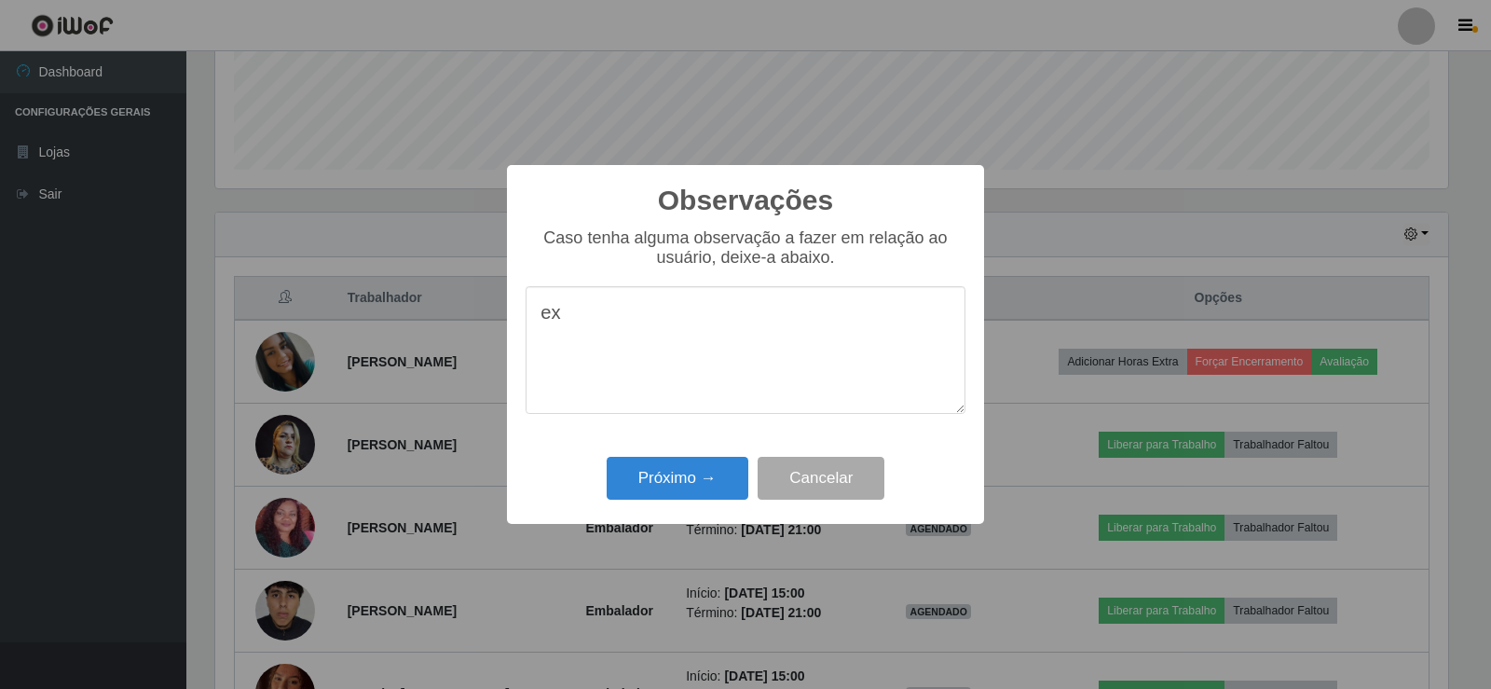
type textarea "e"
click at [689, 319] on textarea "bom atedimento" at bounding box center [746, 350] width 440 height 128
click at [630, 323] on textarea "bom atedimento" at bounding box center [746, 350] width 440 height 128
click at [679, 320] on textarea "bom atedimento" at bounding box center [746, 350] width 440 height 128
type textarea "bom atendimento com os clientes."
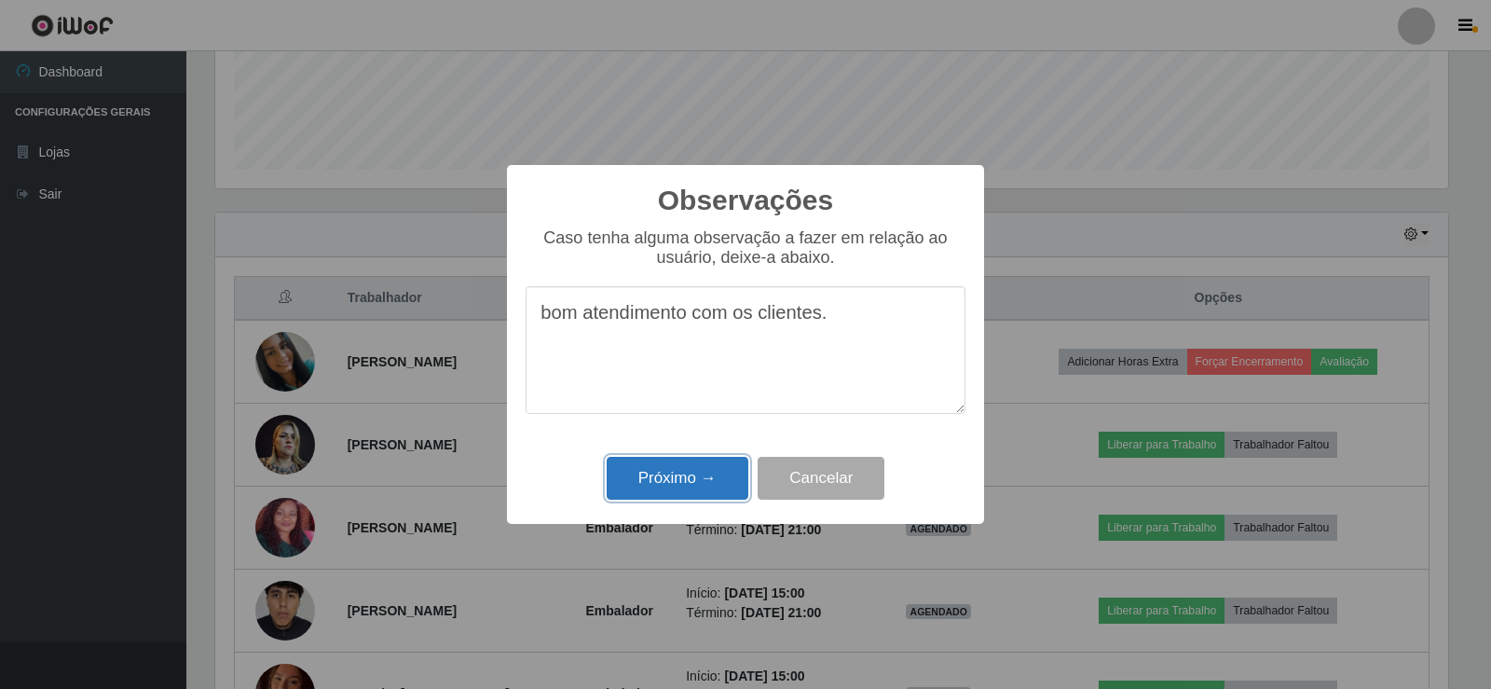
click at [681, 475] on button "Próximo →" at bounding box center [678, 479] width 142 height 44
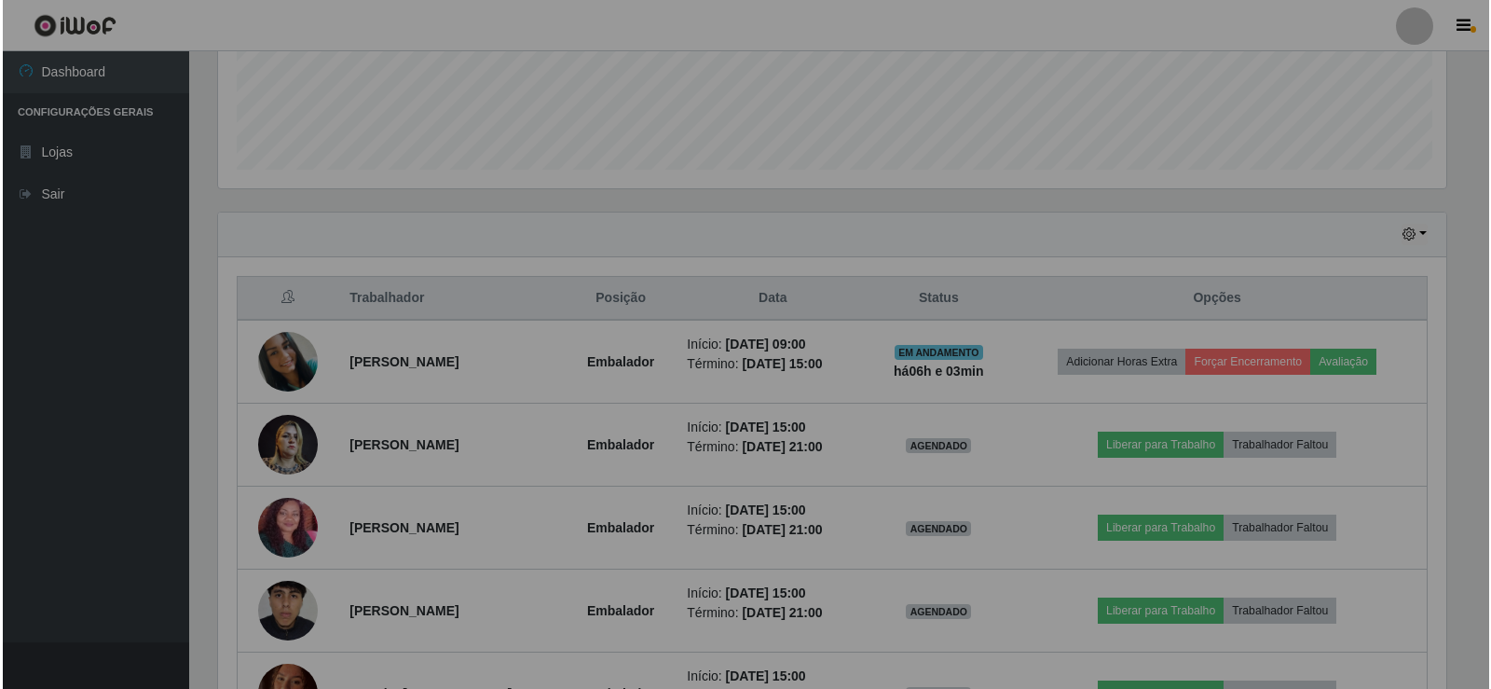
scroll to position [387, 1242]
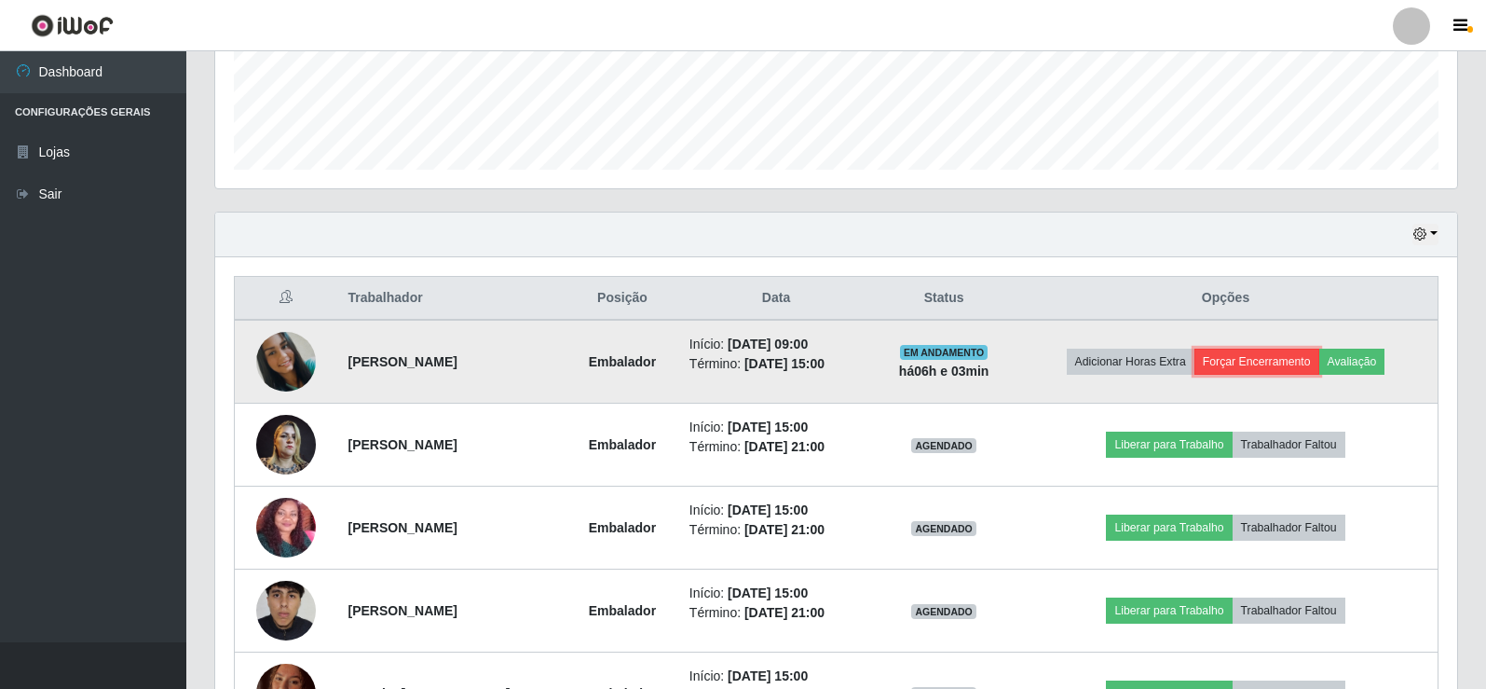
click at [1294, 361] on button "Forçar Encerramento" at bounding box center [1257, 362] width 125 height 26
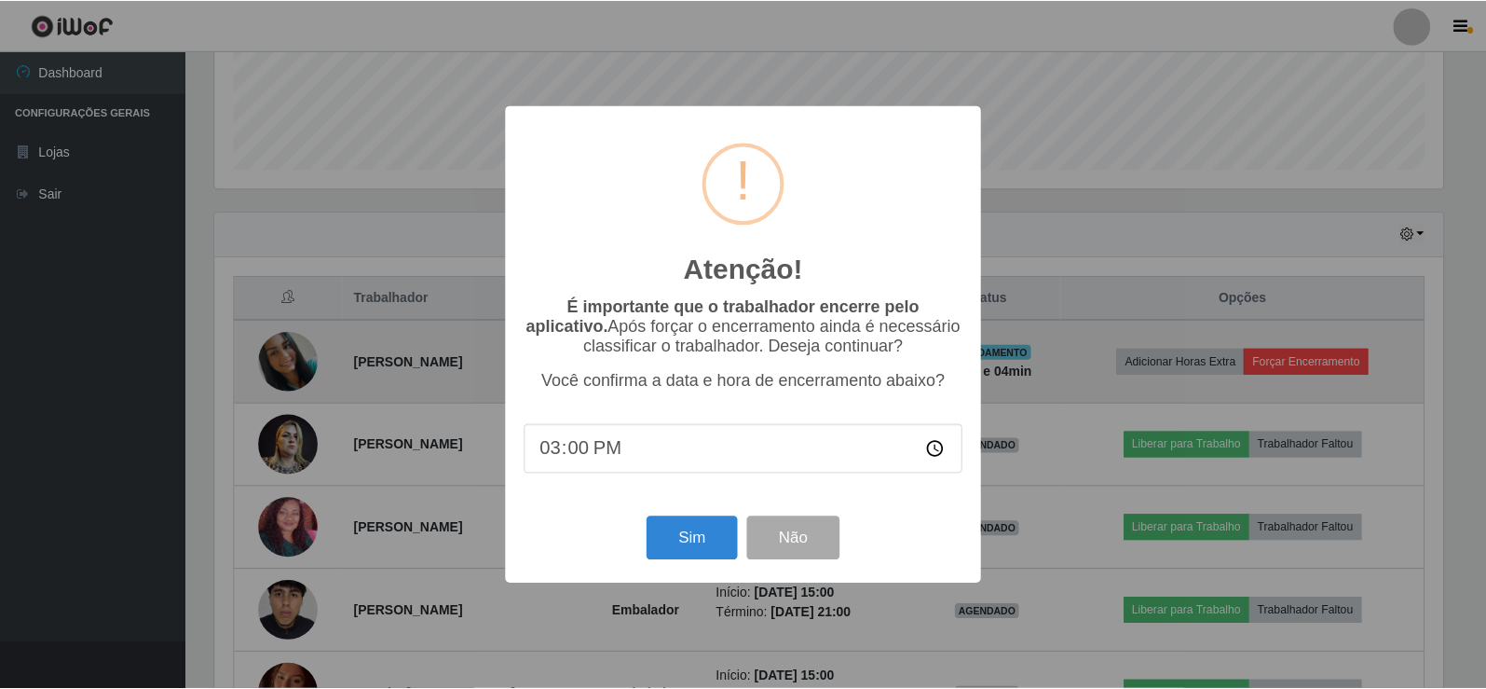
scroll to position [387, 1233]
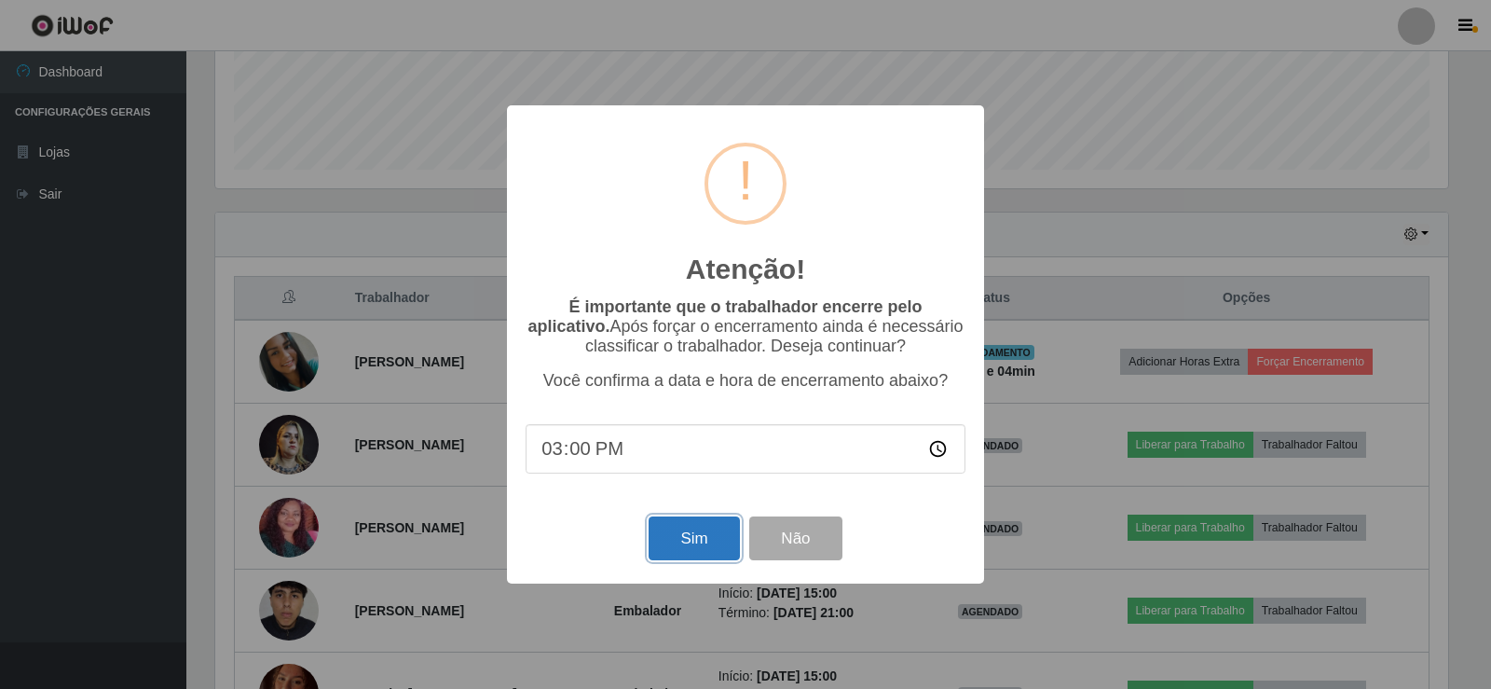
click at [691, 557] on button "Sim" at bounding box center [694, 538] width 90 height 44
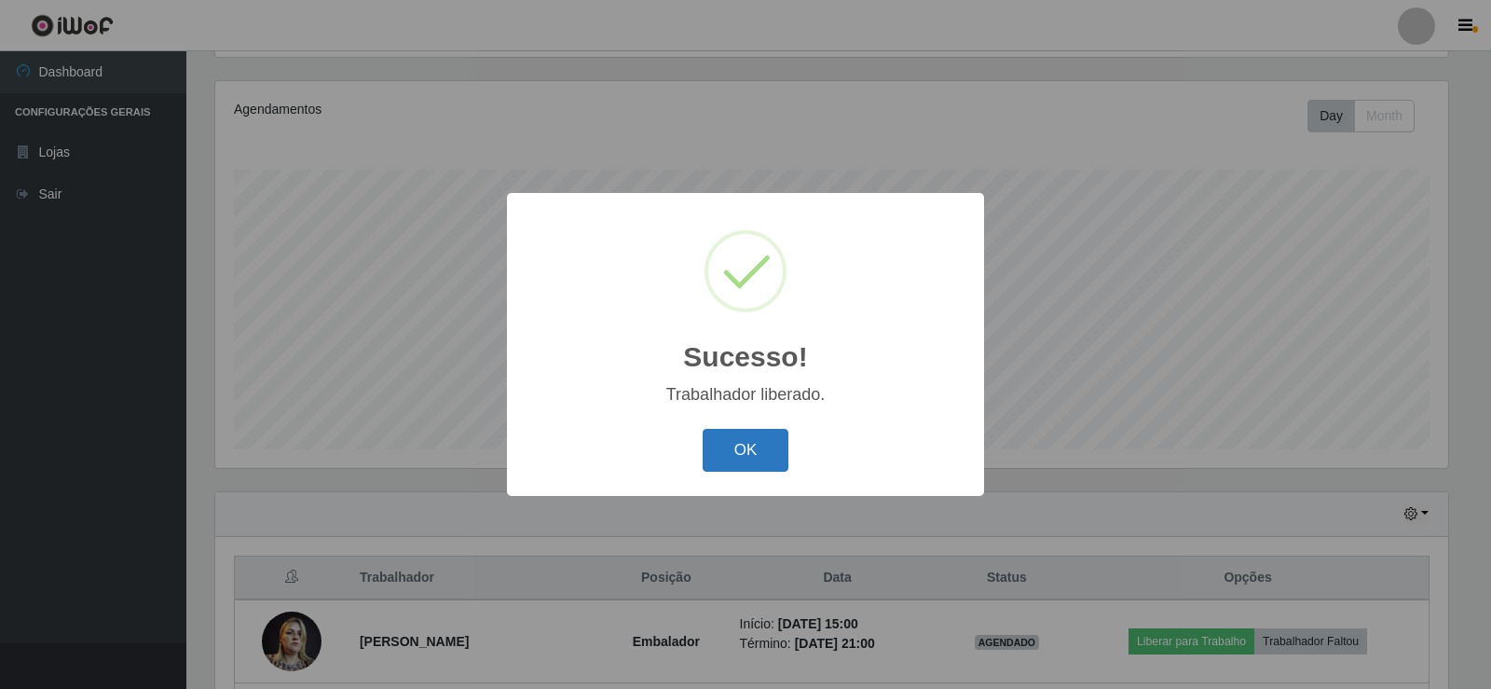
click at [756, 446] on button "OK" at bounding box center [746, 451] width 87 height 44
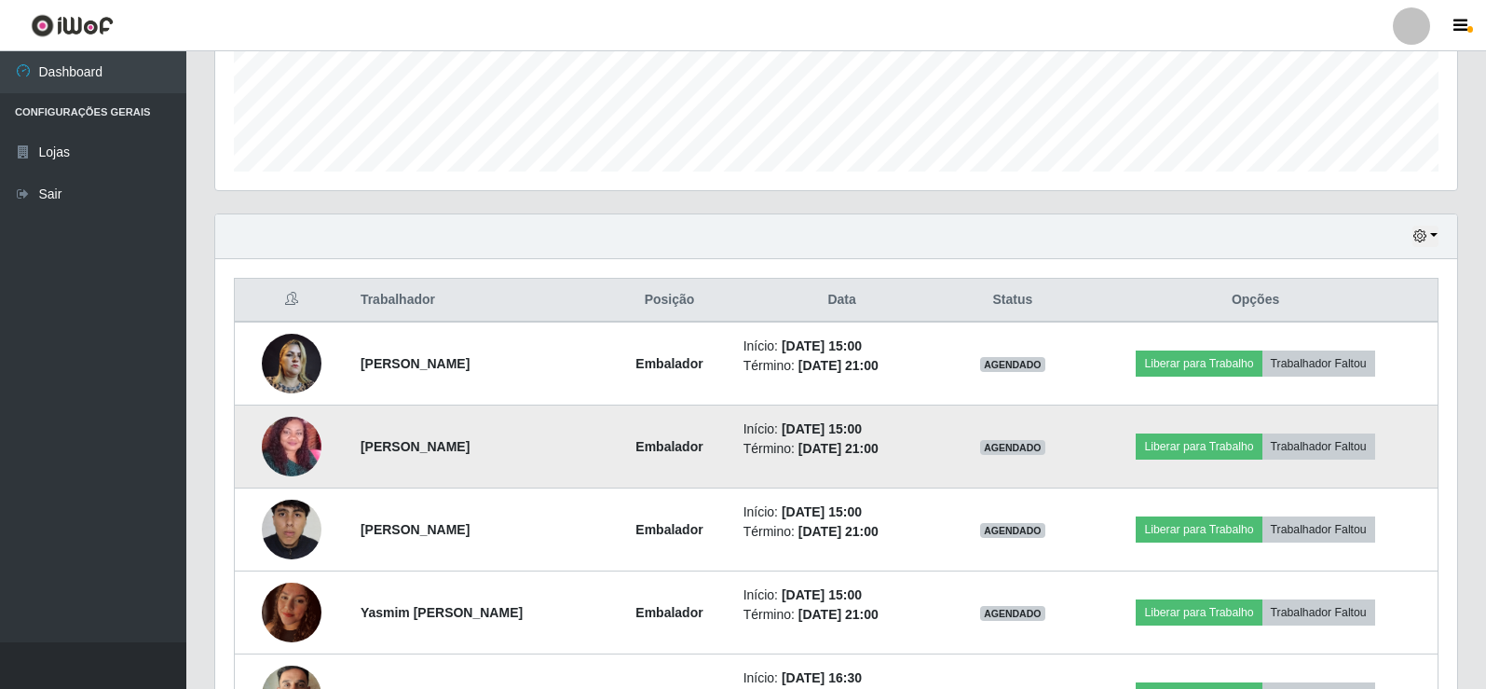
scroll to position [497, 0]
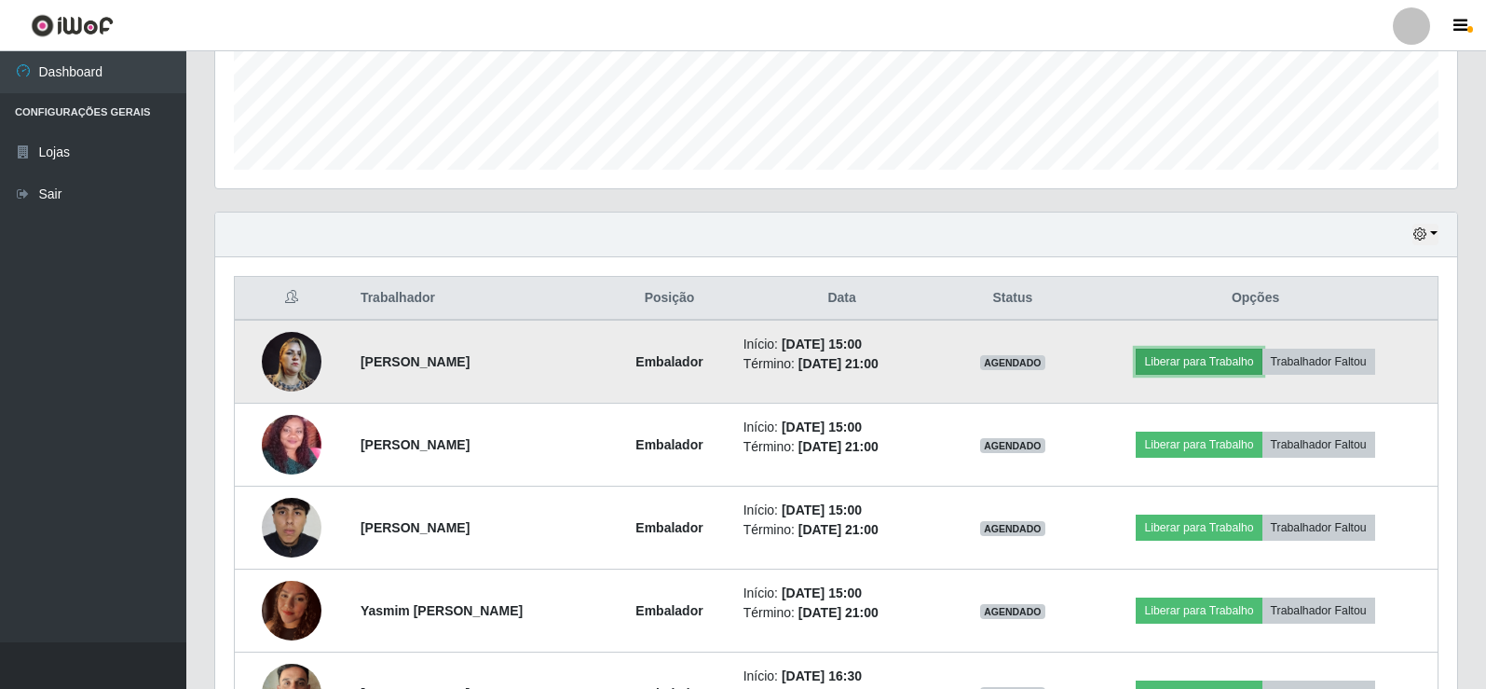
click at [1236, 362] on button "Liberar para Trabalho" at bounding box center [1199, 362] width 126 height 26
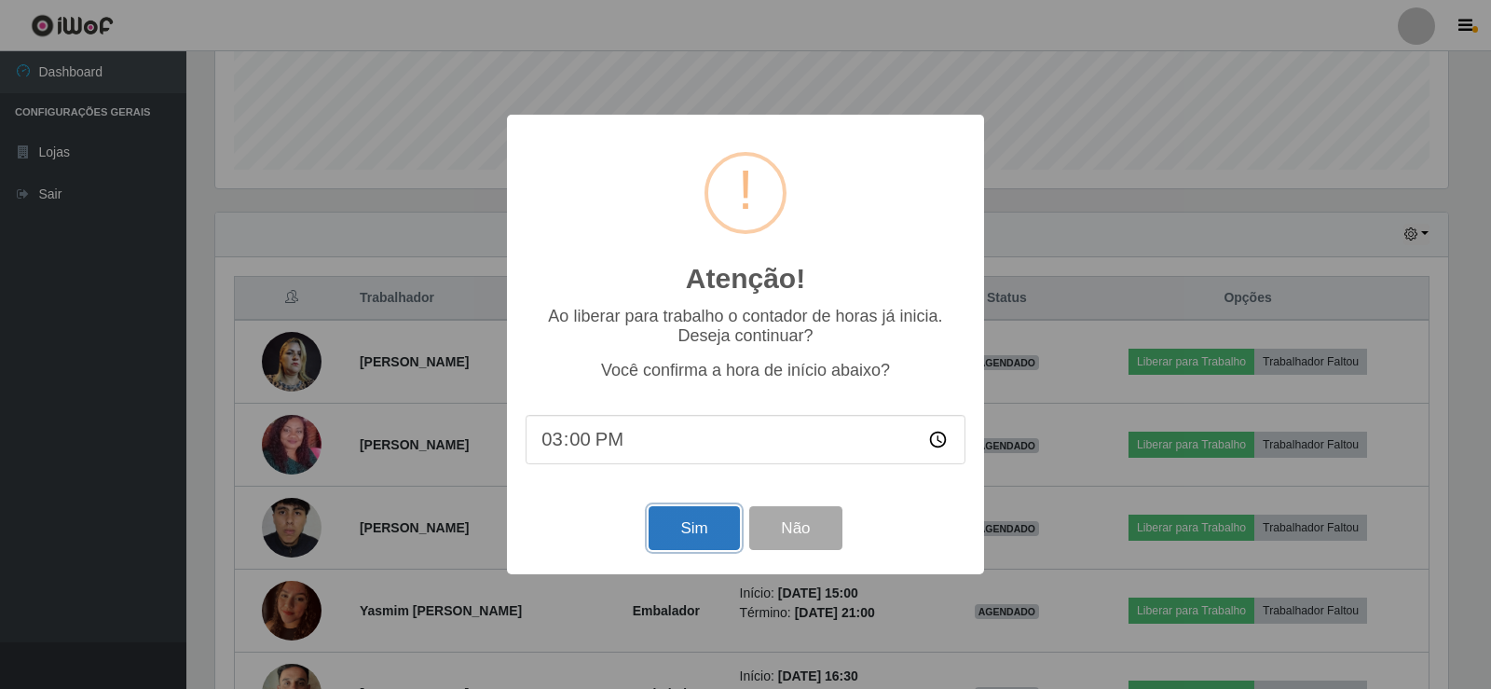
click at [682, 546] on button "Sim" at bounding box center [694, 528] width 90 height 44
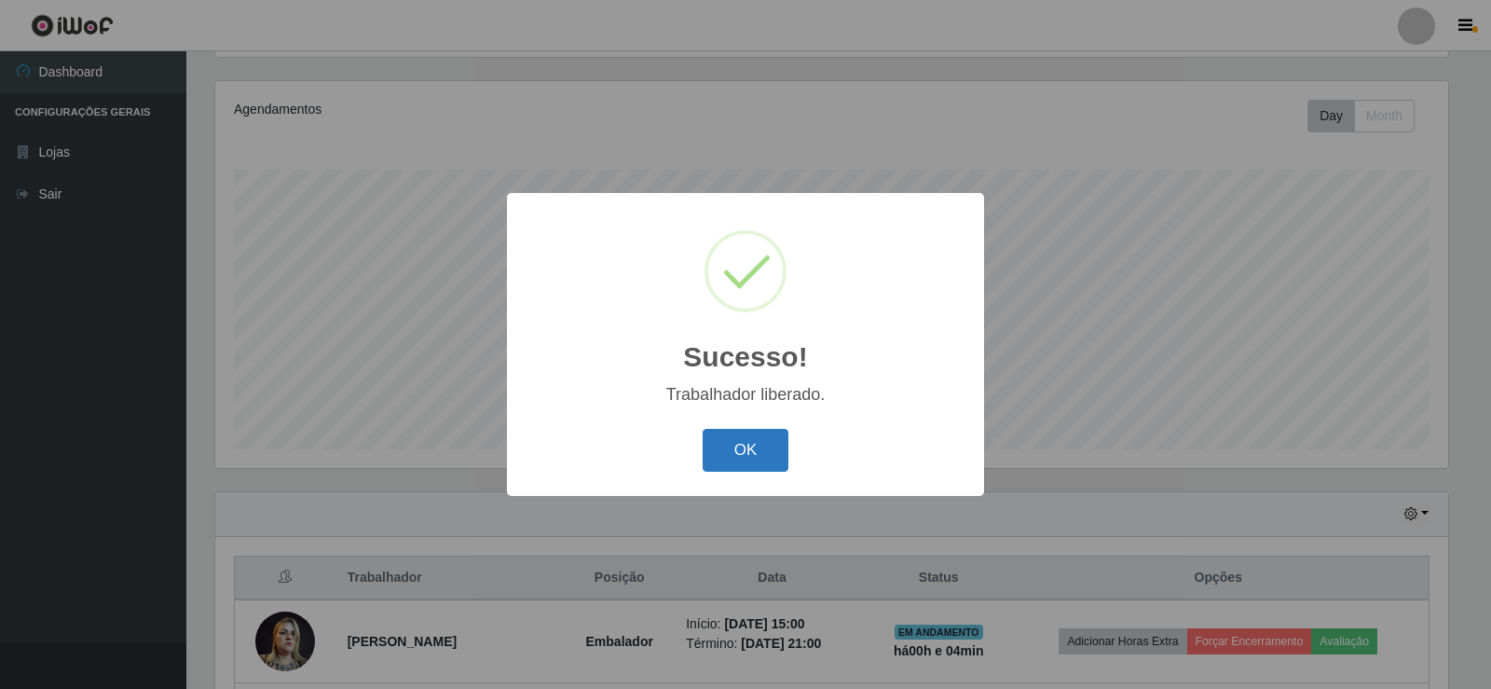
click at [753, 442] on button "OK" at bounding box center [746, 451] width 87 height 44
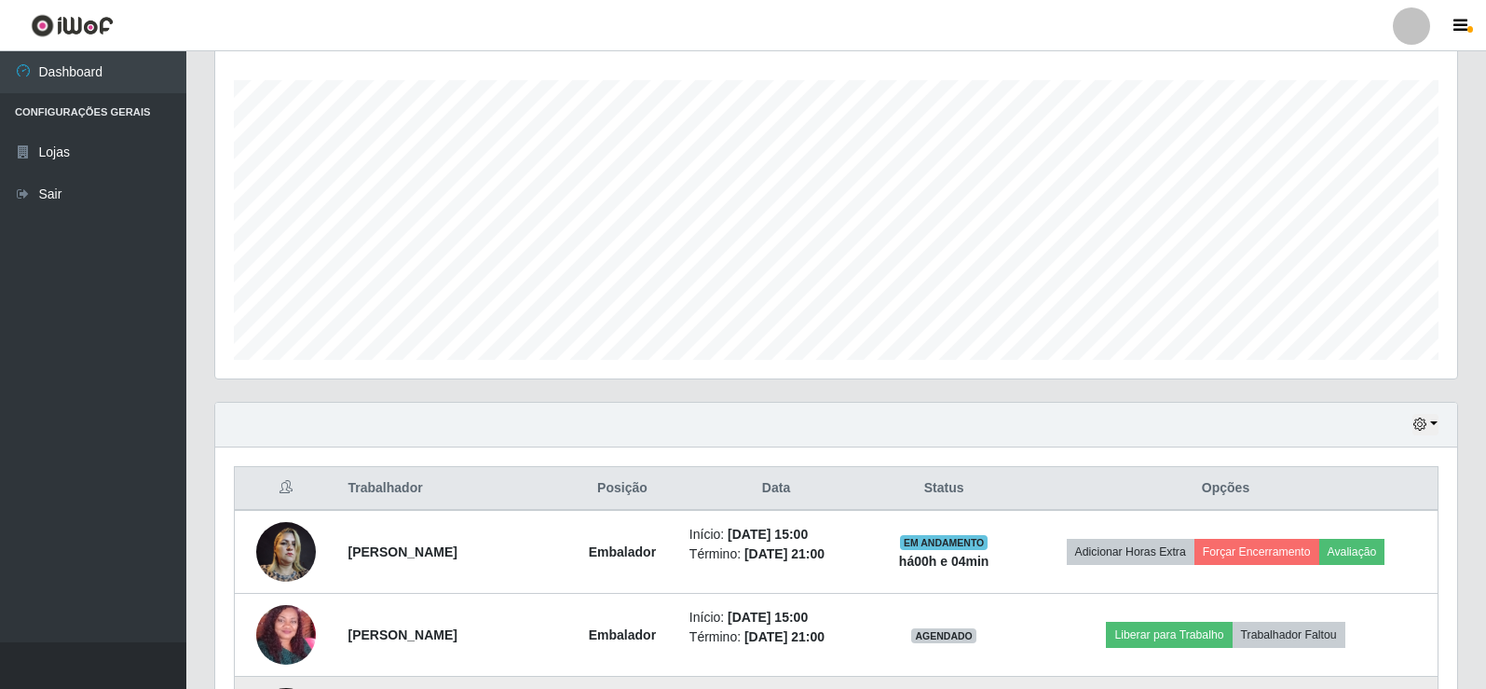
scroll to position [590, 0]
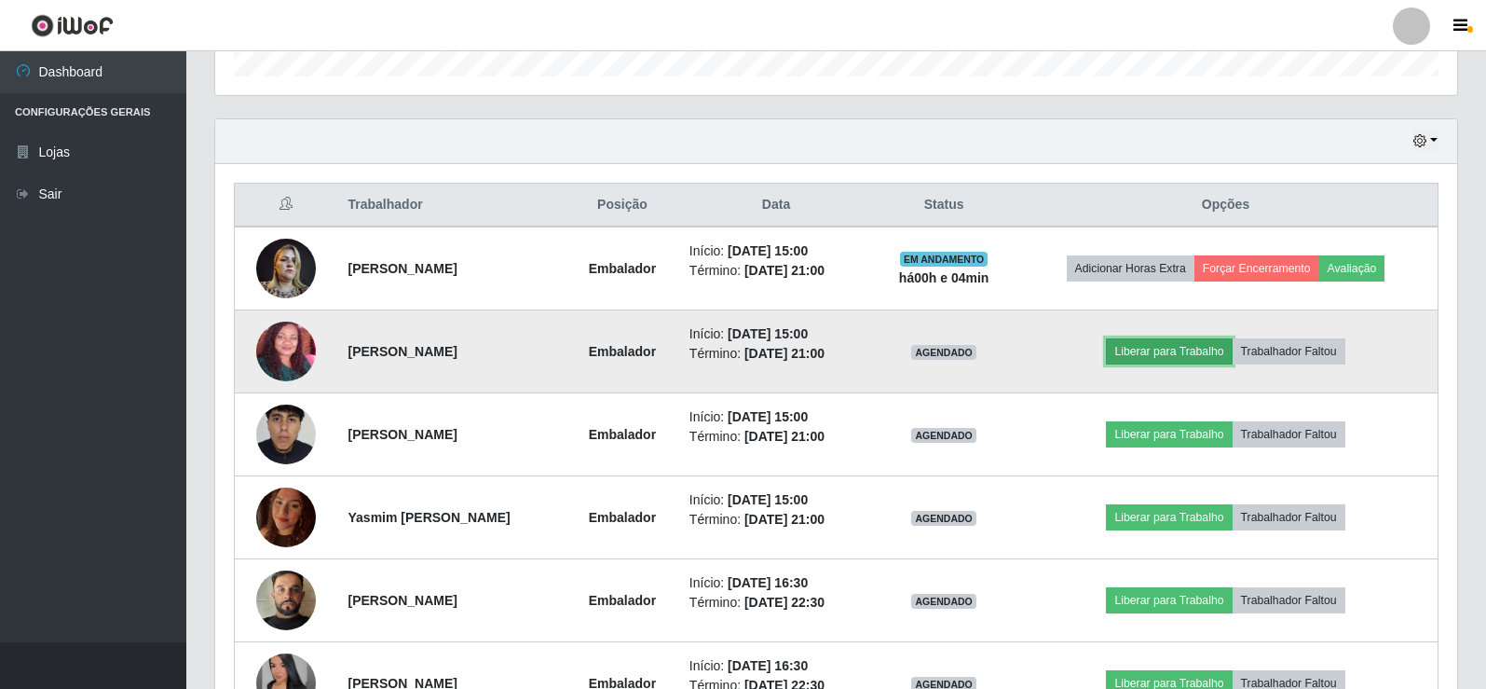
click at [1171, 345] on button "Liberar para Trabalho" at bounding box center [1169, 351] width 126 height 26
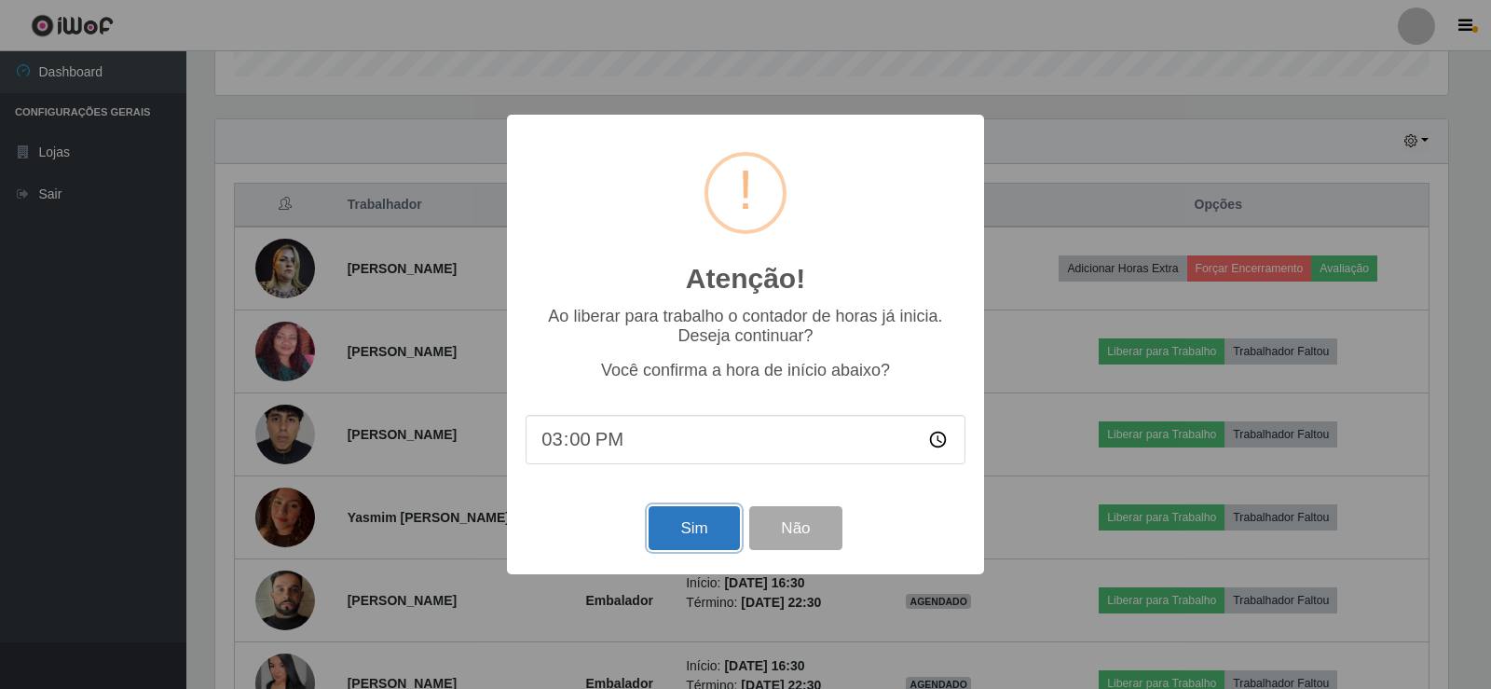
click at [691, 533] on button "Sim" at bounding box center [694, 528] width 90 height 44
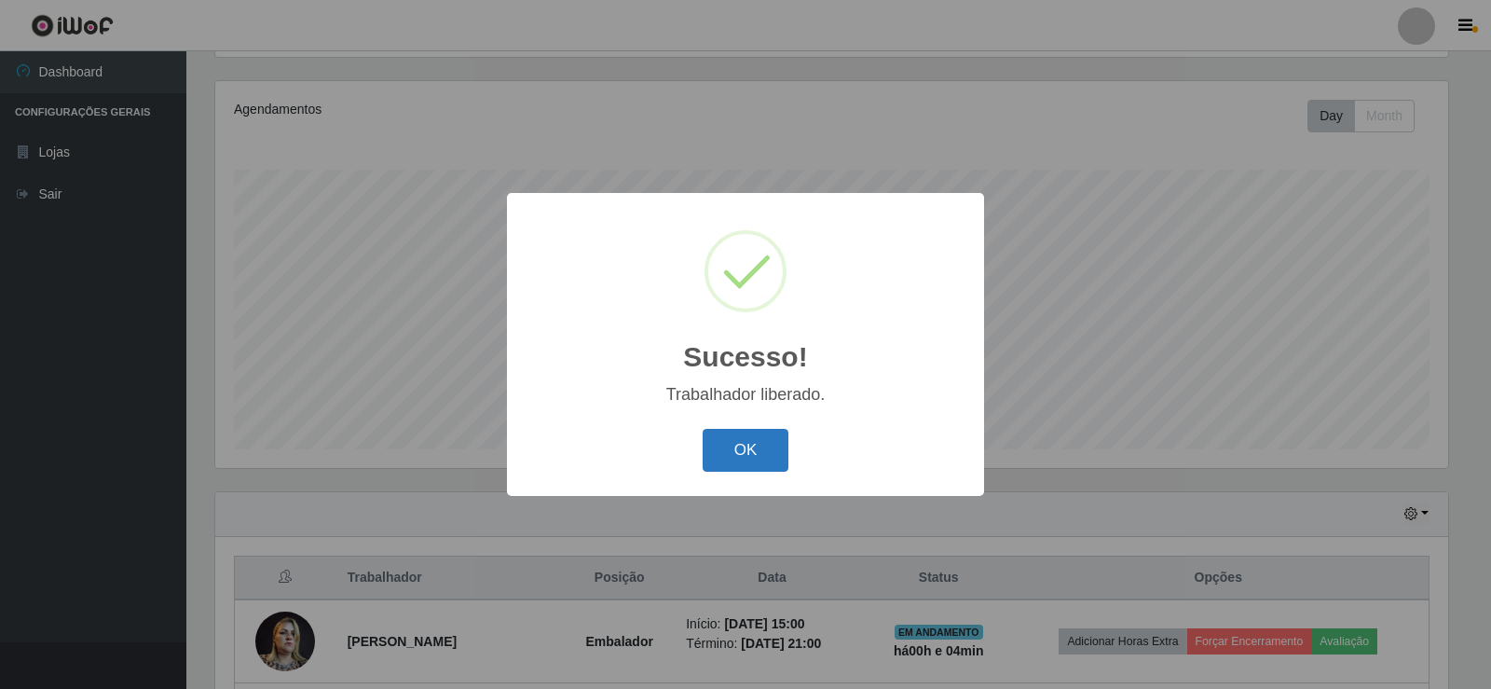
click at [723, 465] on button "OK" at bounding box center [746, 451] width 87 height 44
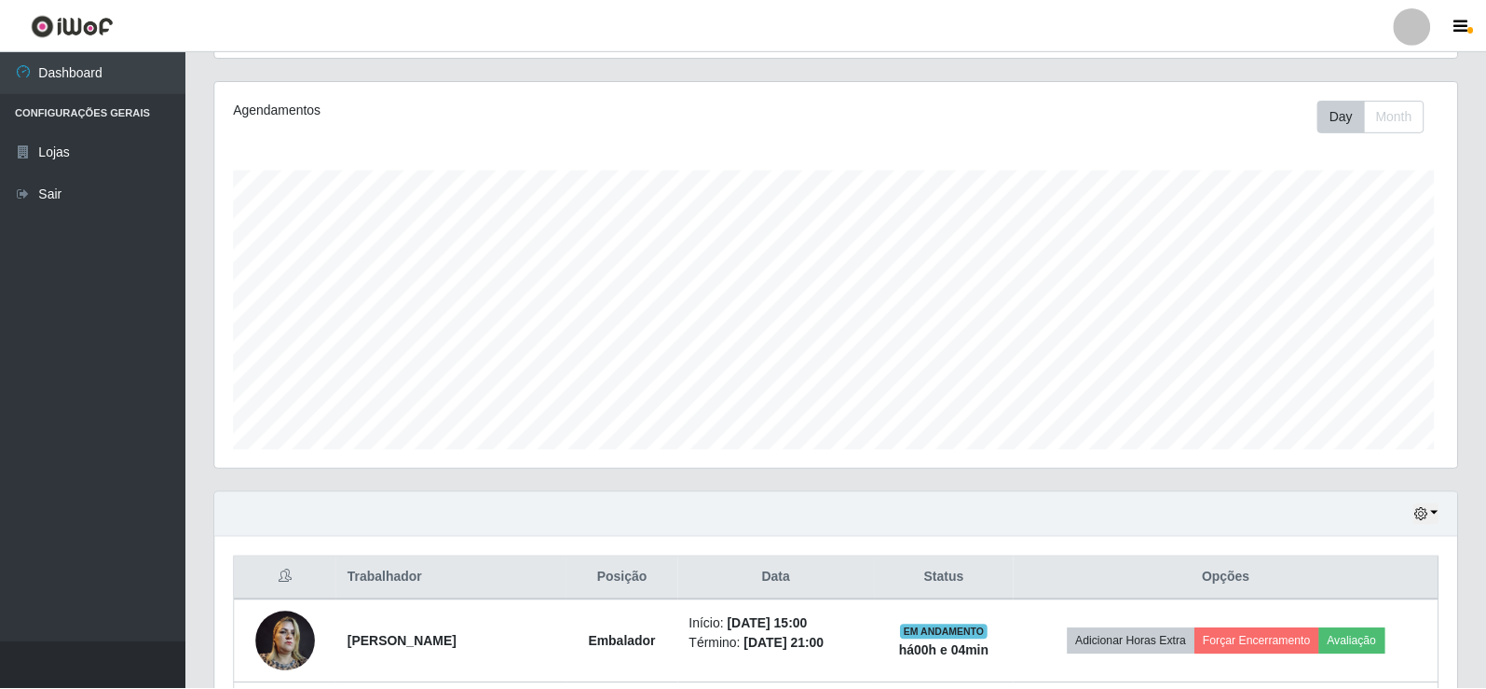
scroll to position [931516, 930661]
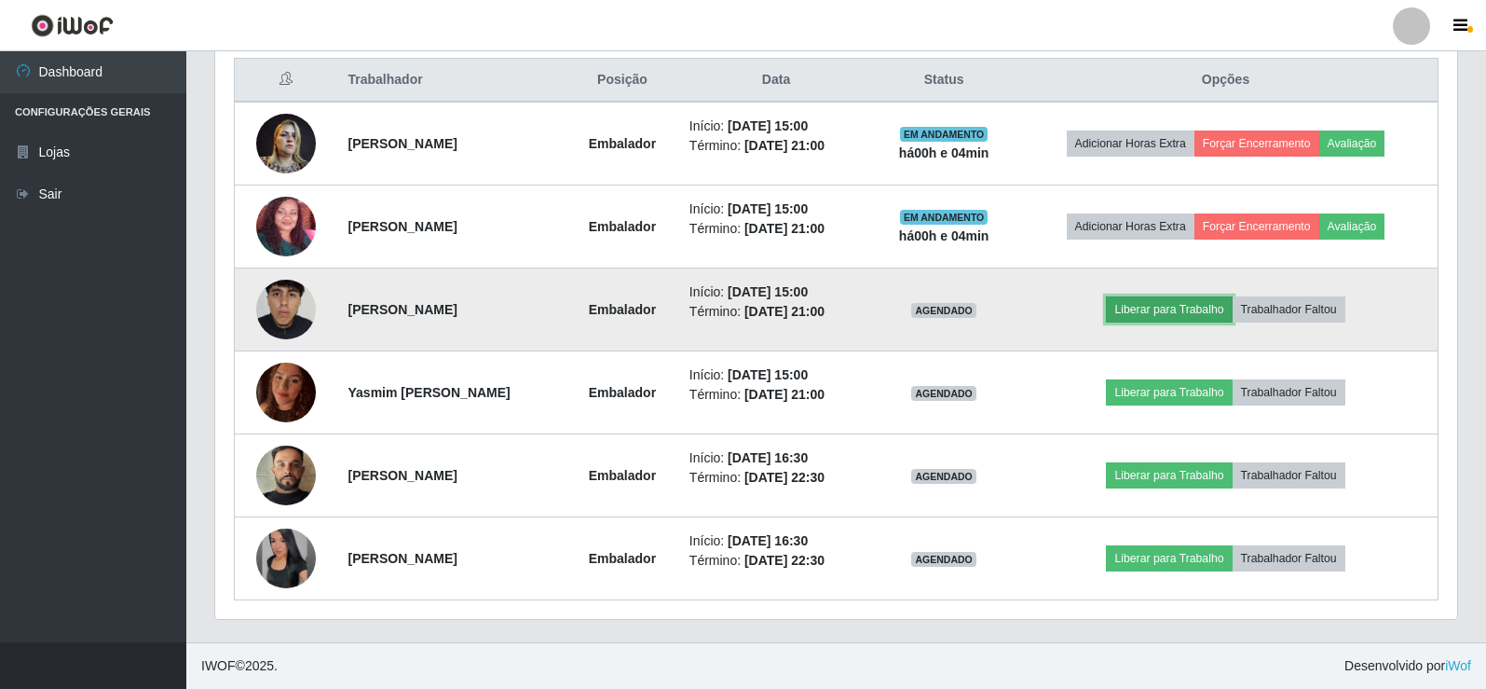
click at [1206, 302] on button "Liberar para Trabalho" at bounding box center [1169, 309] width 126 height 26
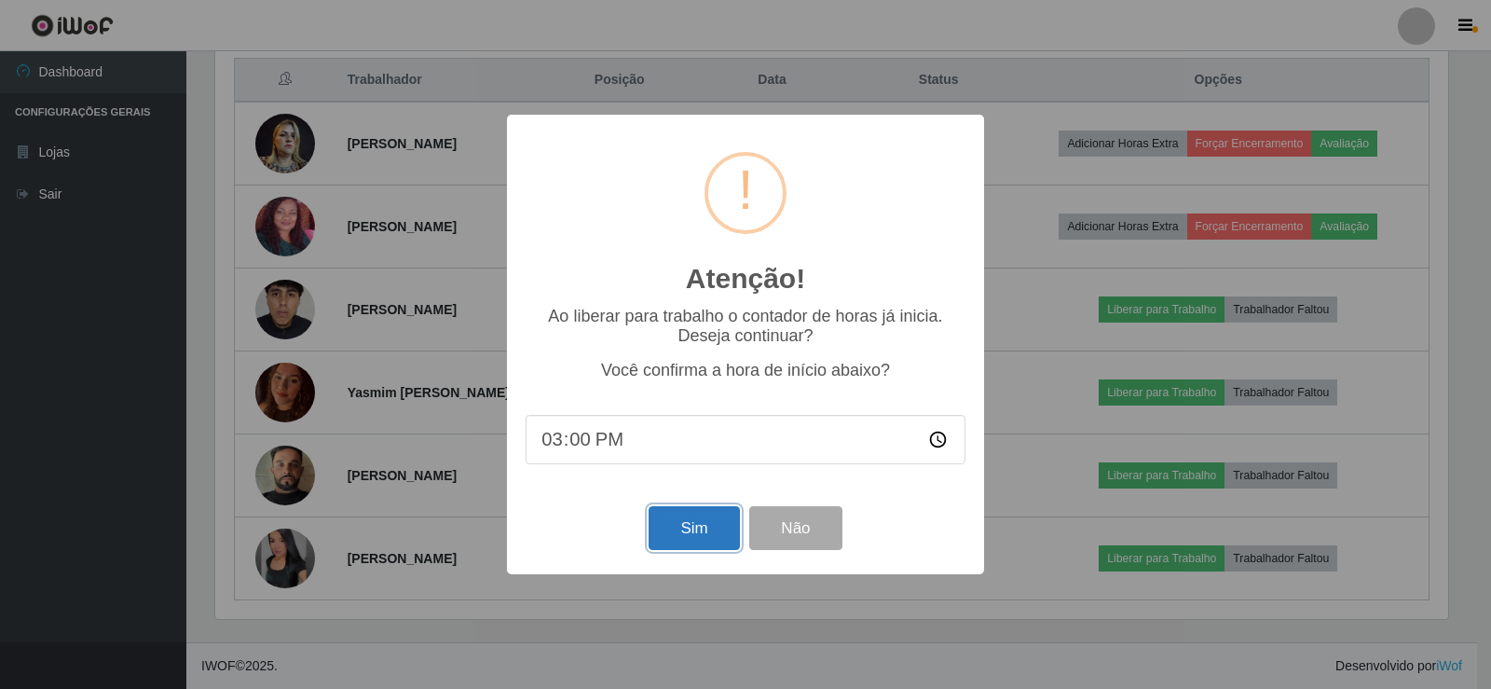
click at [702, 531] on button "Sim" at bounding box center [694, 528] width 90 height 44
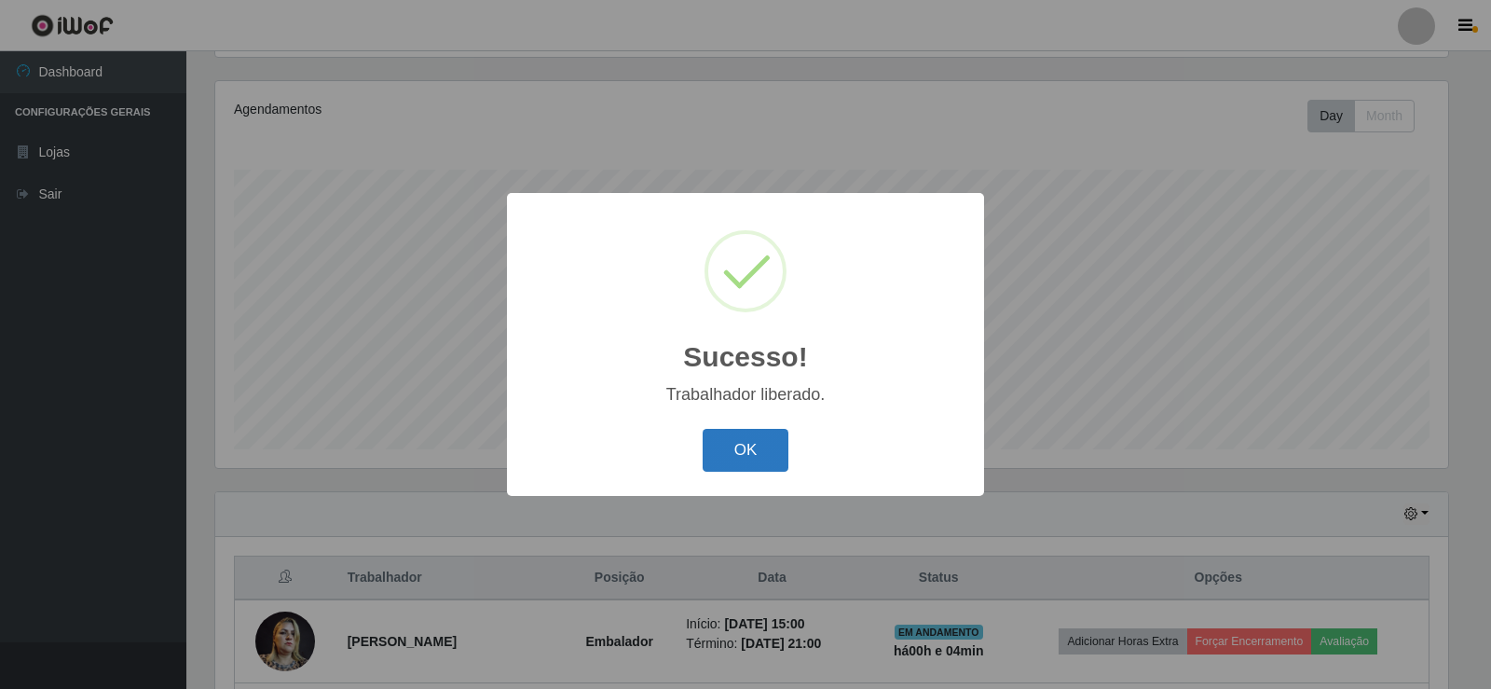
click at [769, 442] on button "OK" at bounding box center [746, 451] width 87 height 44
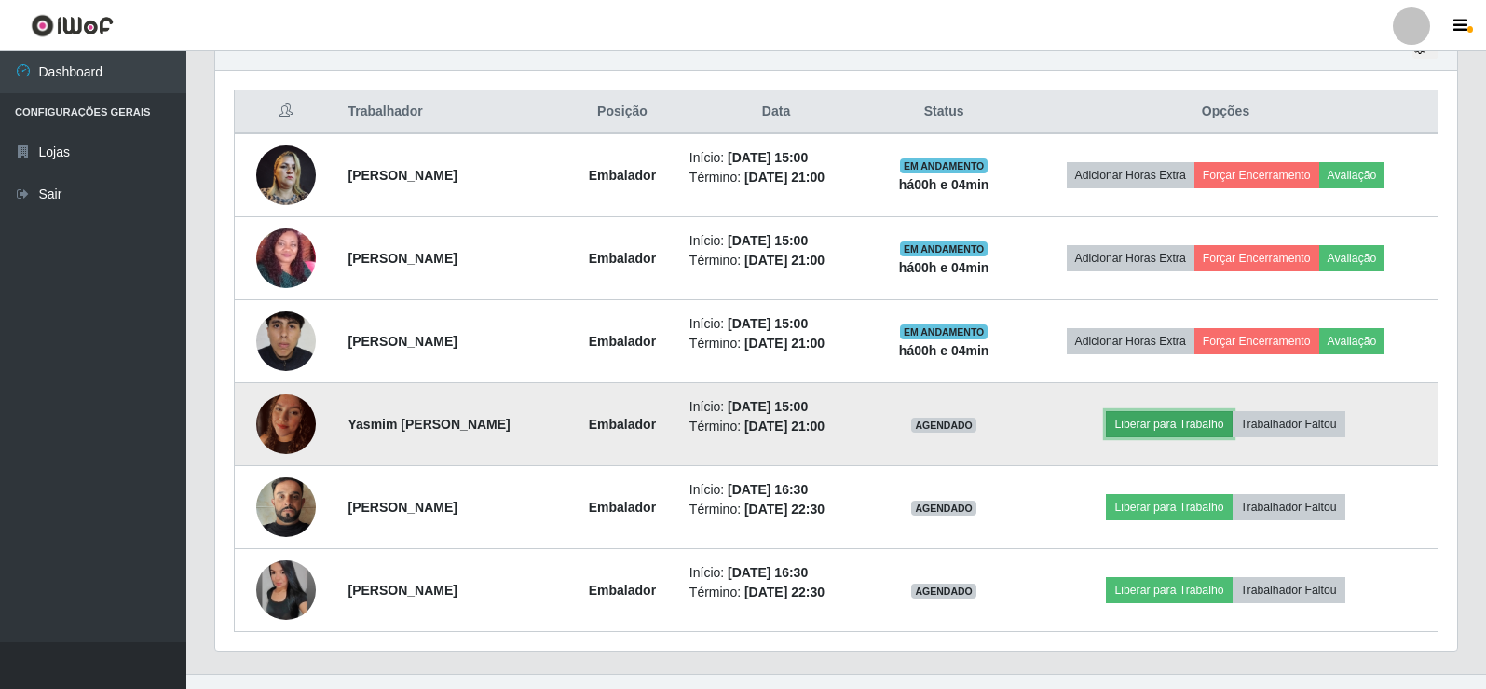
click at [1175, 430] on button "Liberar para Trabalho" at bounding box center [1169, 424] width 126 height 26
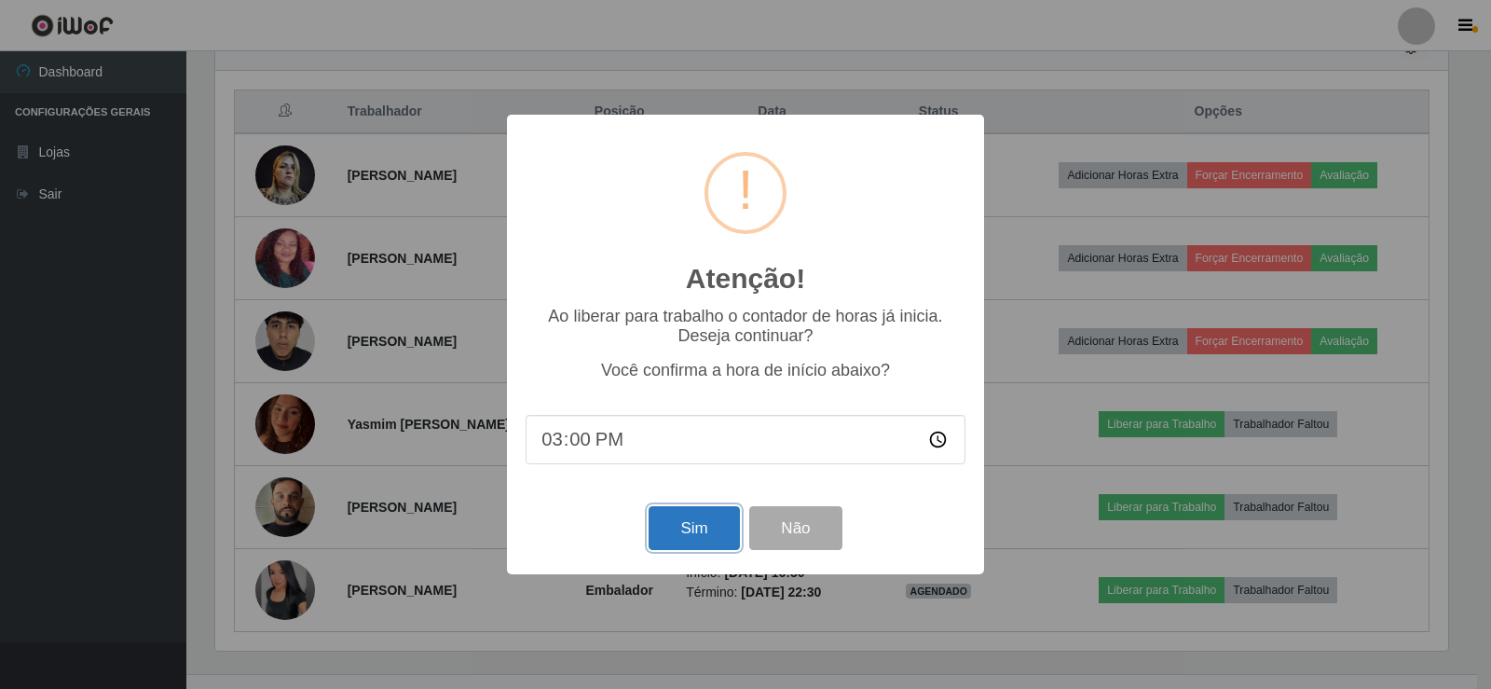
click at [698, 527] on button "Sim" at bounding box center [694, 528] width 90 height 44
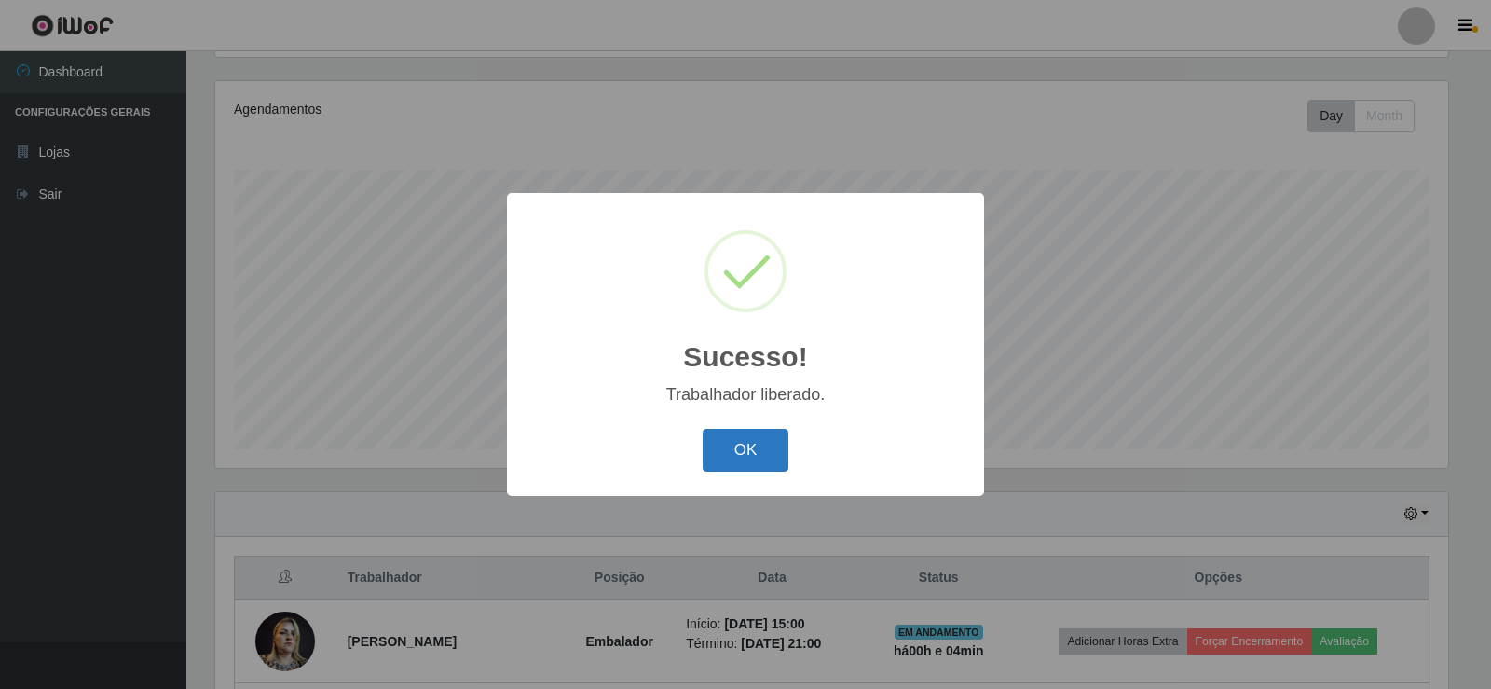
click at [727, 464] on button "OK" at bounding box center [746, 451] width 87 height 44
